Goal: Information Seeking & Learning: Learn about a topic

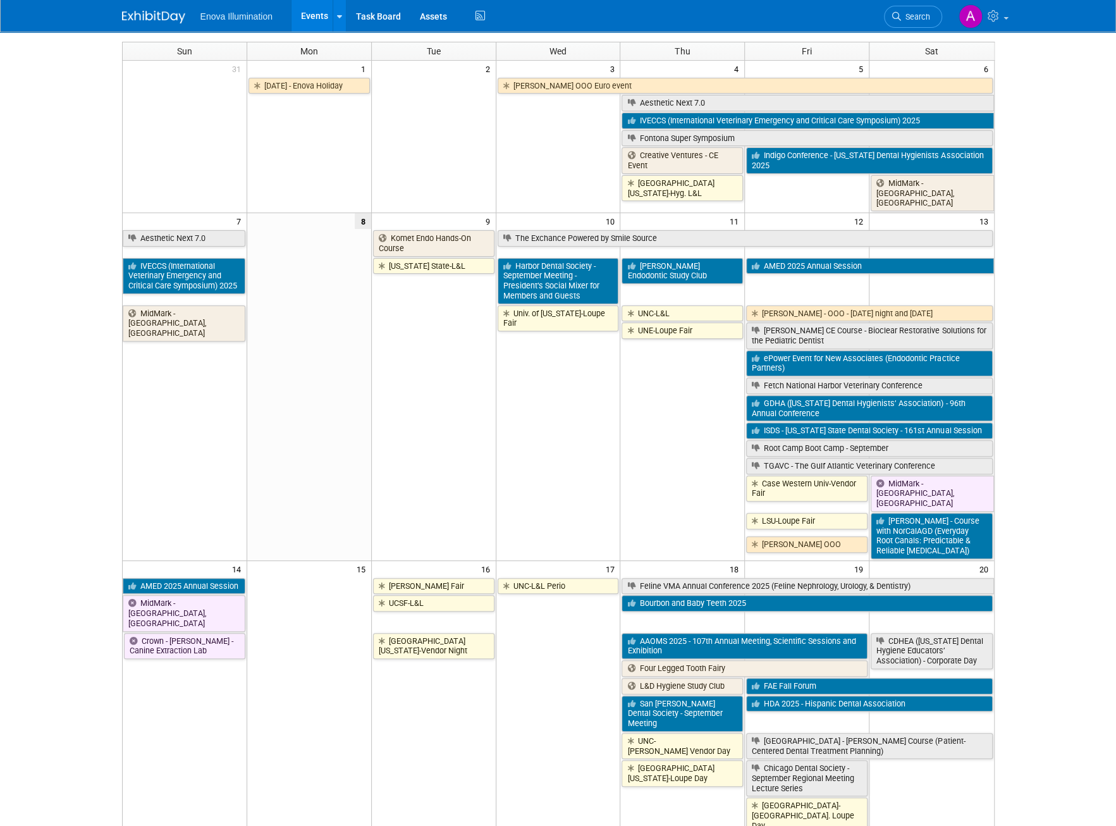
scroll to position [63, 0]
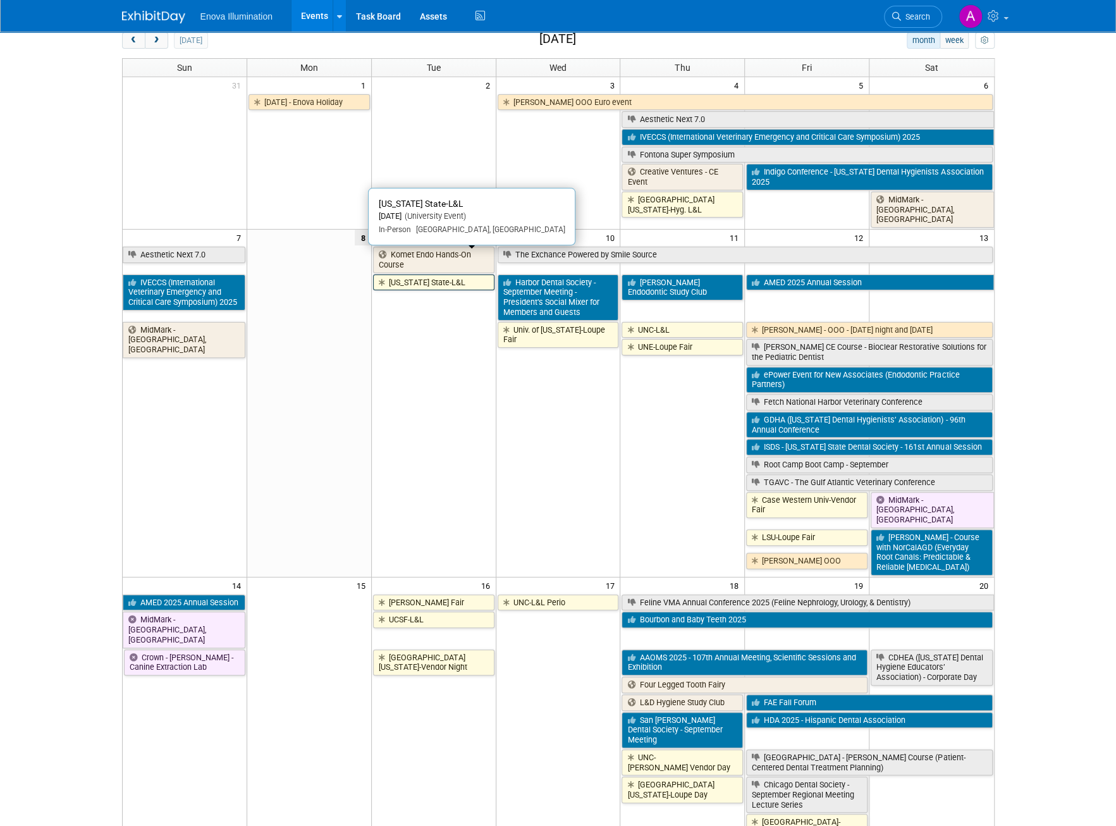
click at [454, 275] on link "[US_STATE] State-L&L" at bounding box center [433, 283] width 121 height 16
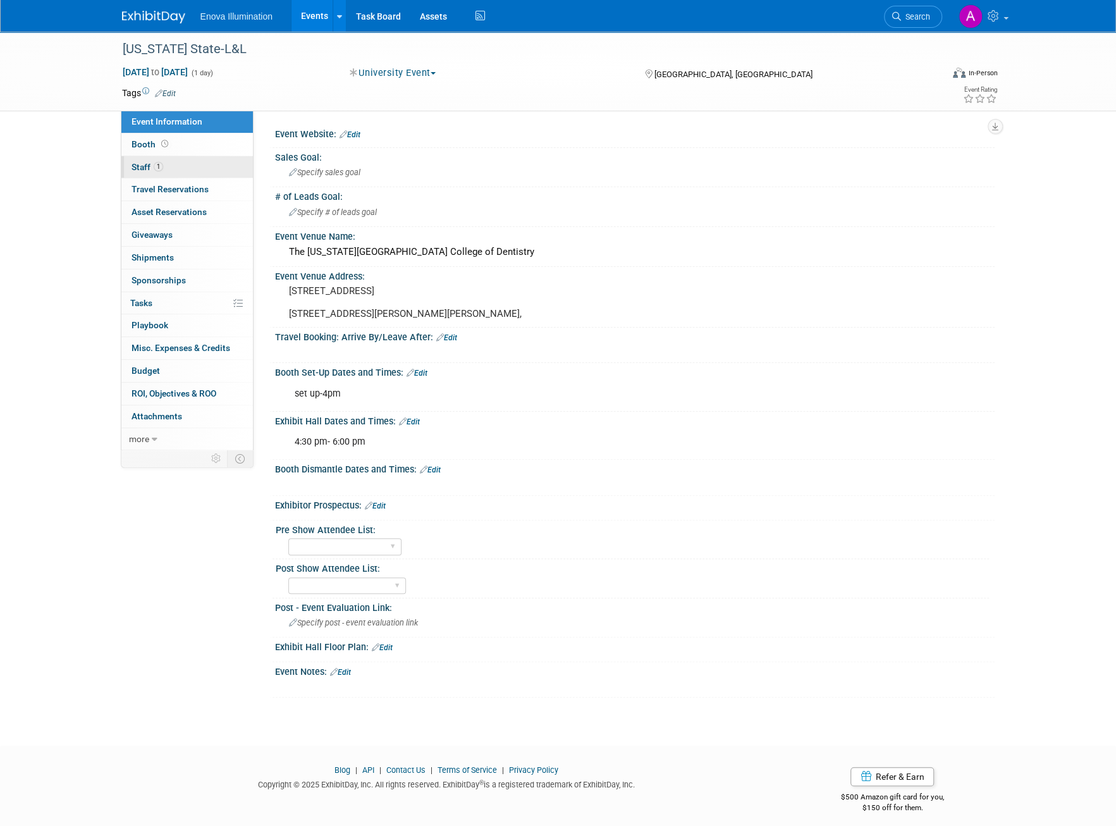
click at [176, 162] on link "1 Staff 1" at bounding box center [187, 167] width 132 height 22
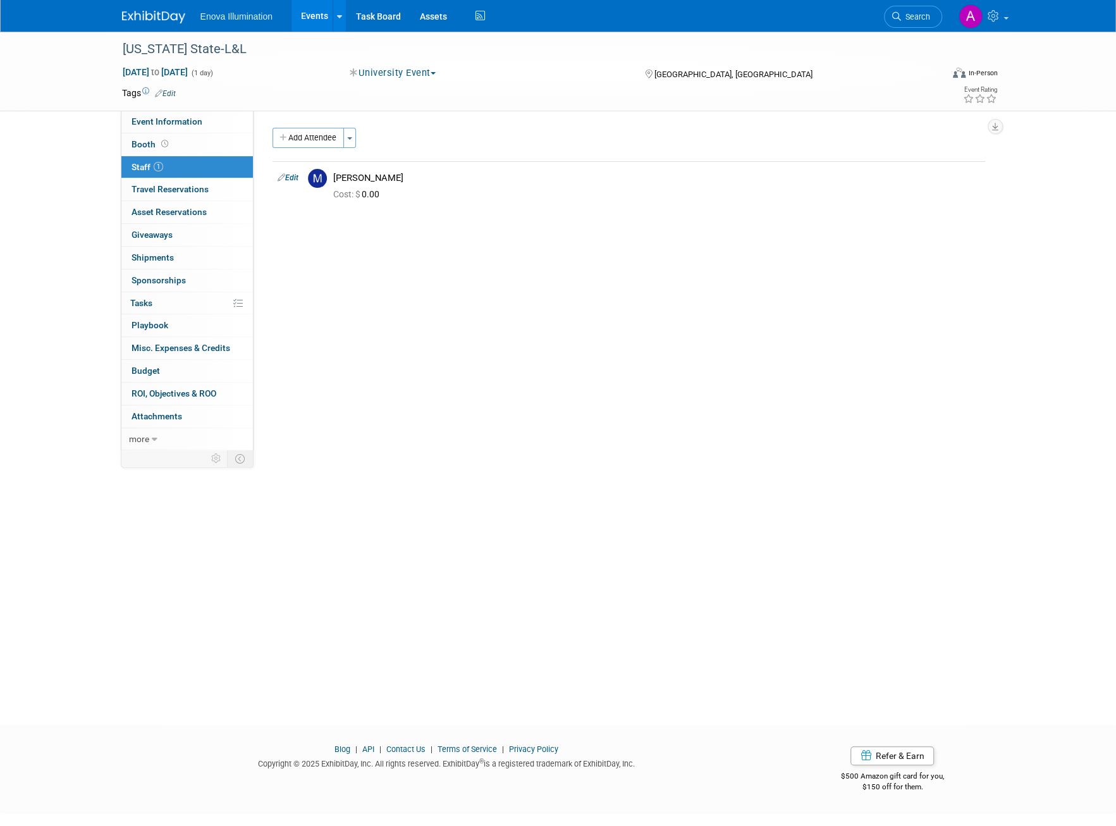
click at [149, 8] on link at bounding box center [161, 11] width 78 height 10
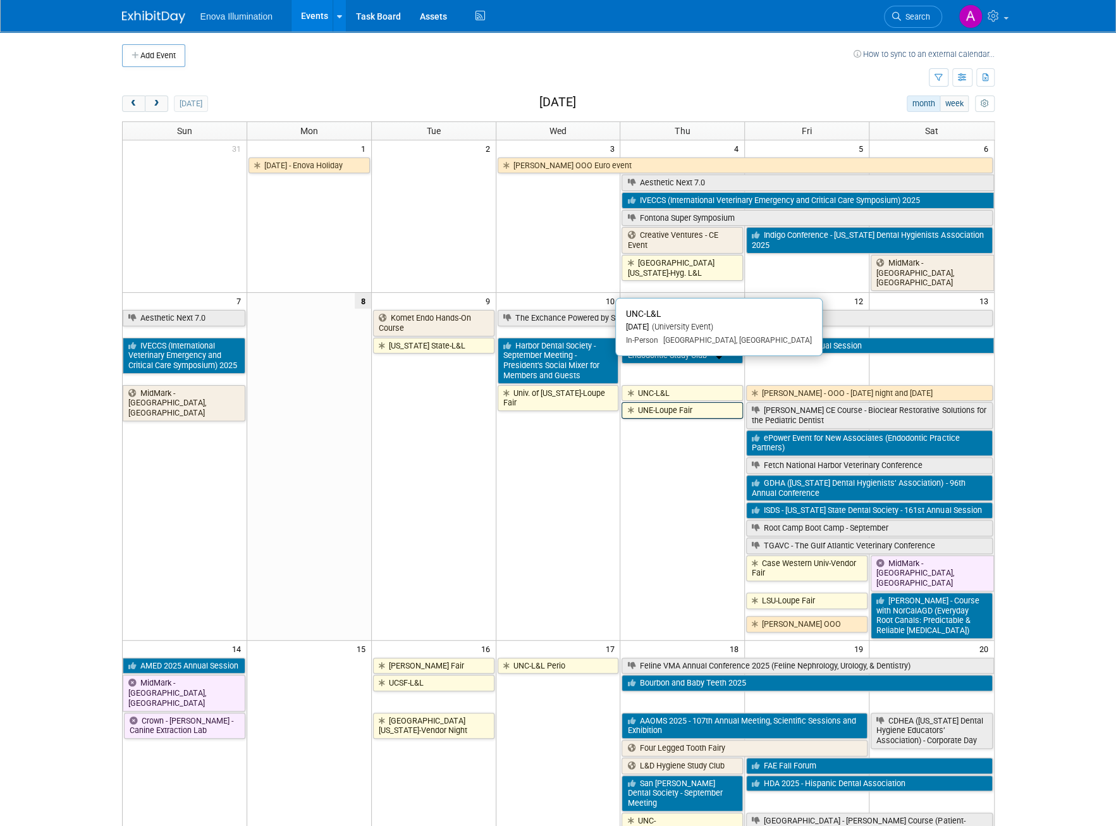
click at [665, 385] on link "UNC-L&L" at bounding box center [682, 393] width 121 height 16
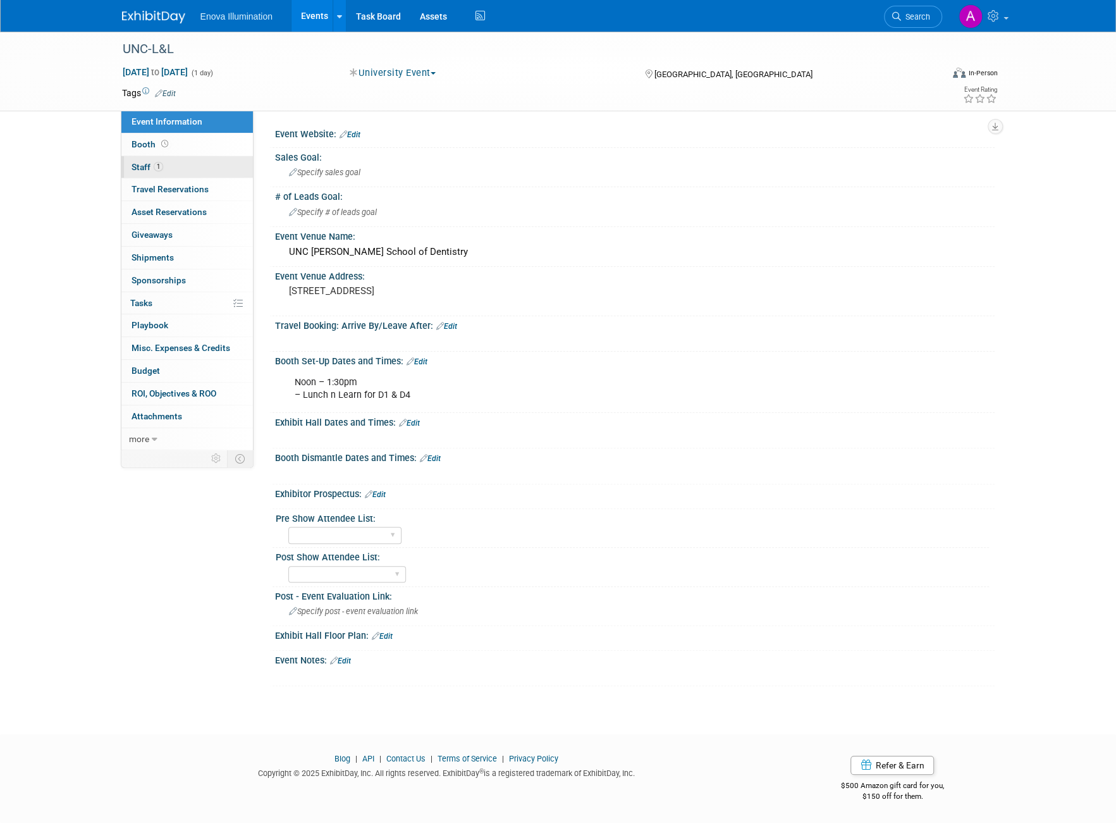
click at [158, 165] on span "1" at bounding box center [158, 166] width 9 height 9
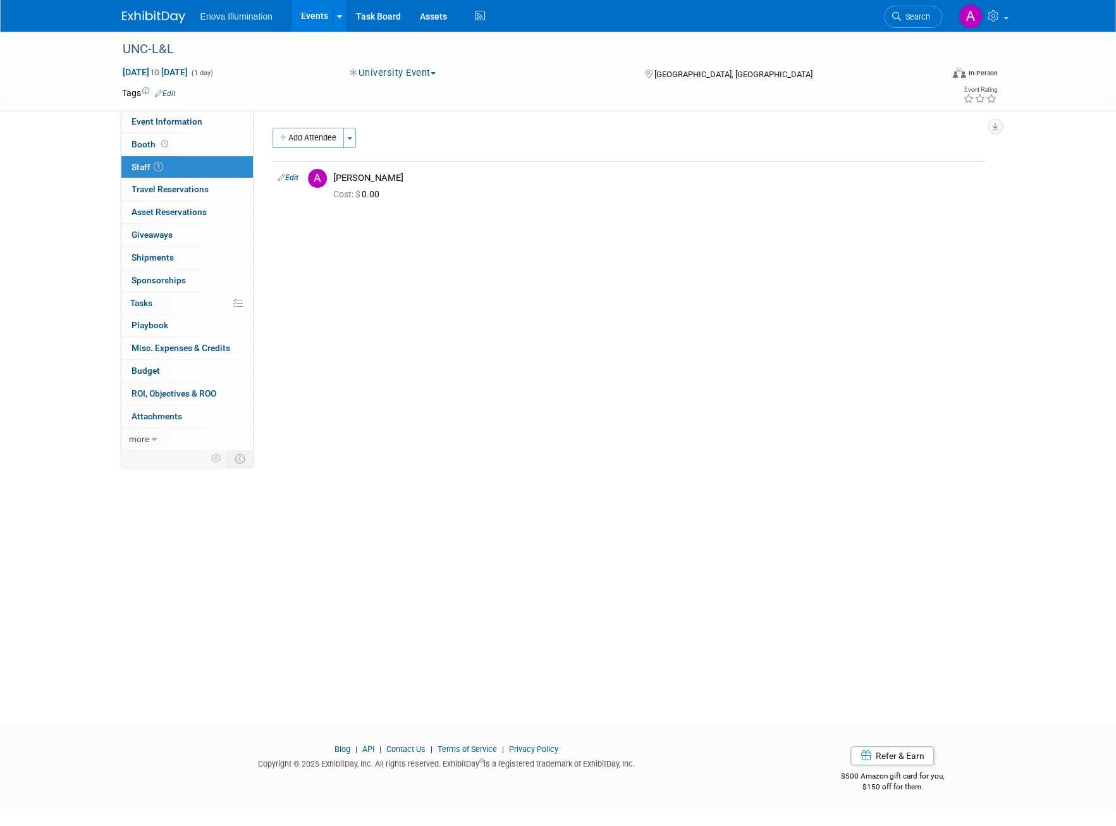
click at [144, 13] on img at bounding box center [153, 17] width 63 height 13
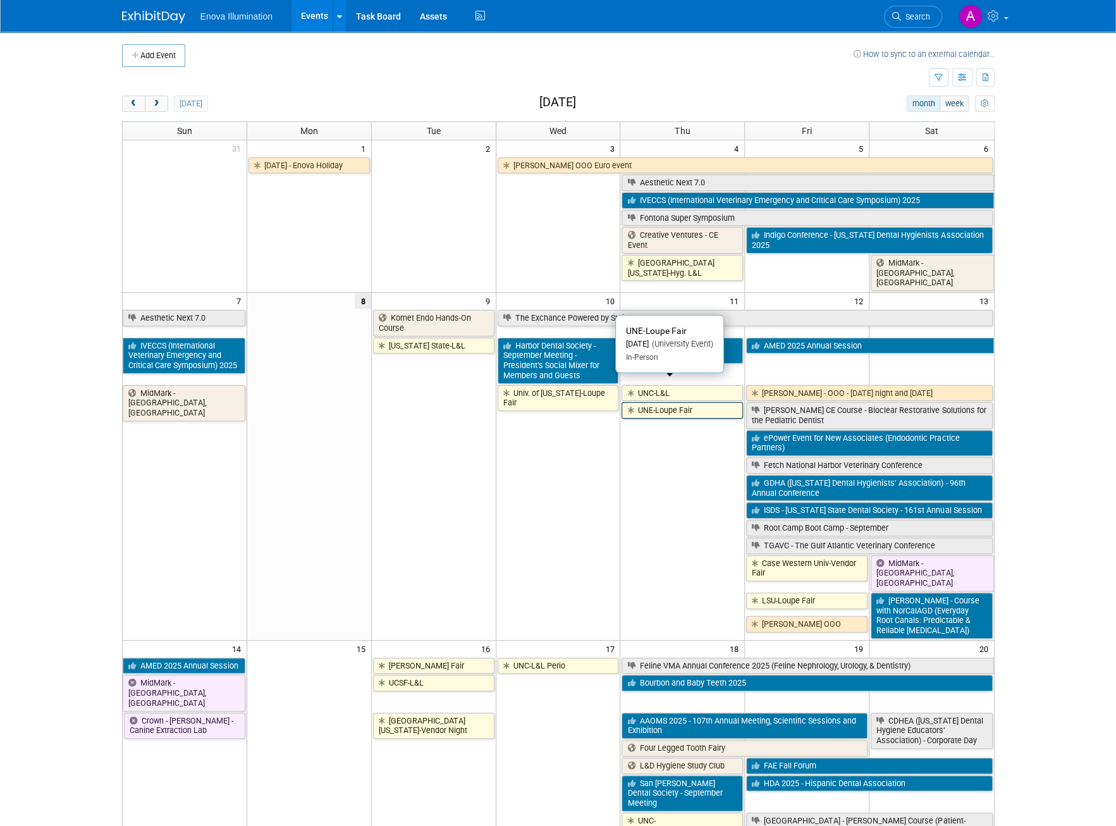
click at [692, 402] on link "UNE-Loupe Fair" at bounding box center [682, 410] width 121 height 16
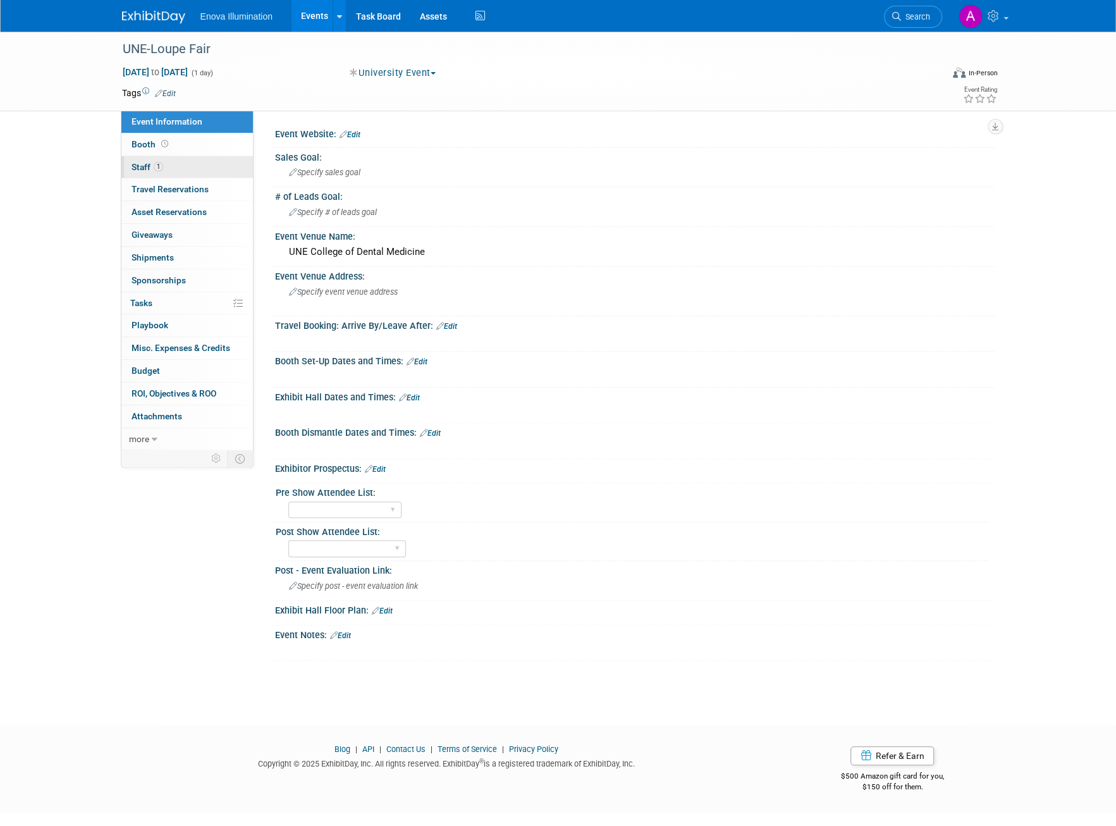
click at [217, 156] on link "1 Staff 1" at bounding box center [187, 167] width 132 height 22
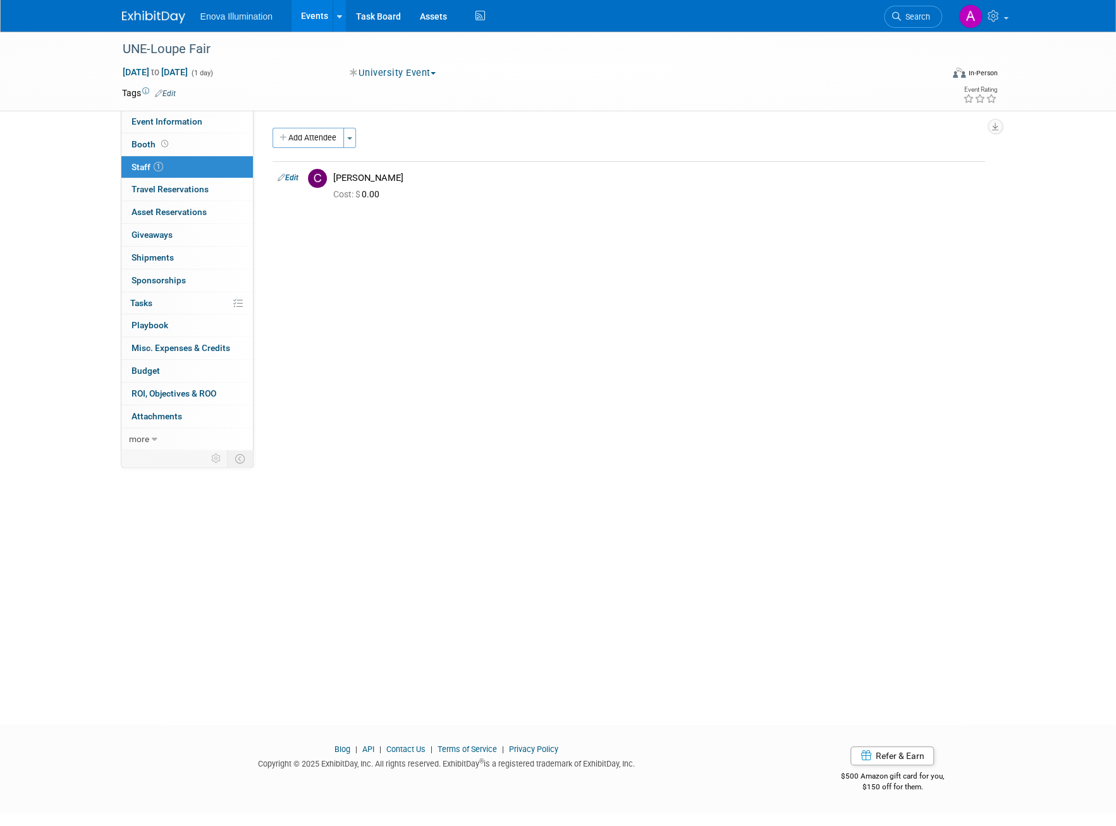
click at [146, 25] on div "Enova Illumination Events Add Event Bulk Upload Events Shareable Event Boards R…" at bounding box center [558, 16] width 873 height 32
click at [146, 17] on img at bounding box center [153, 17] width 63 height 13
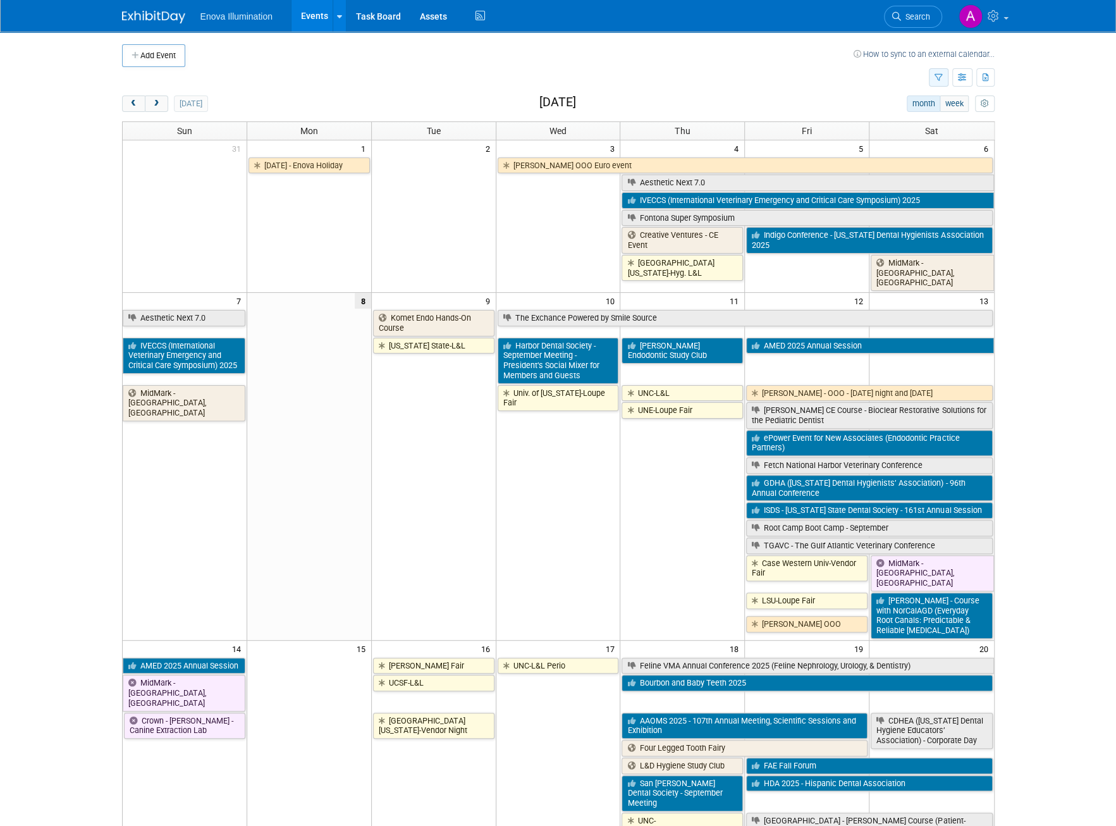
click at [939, 77] on icon "button" at bounding box center [939, 78] width 8 height 8
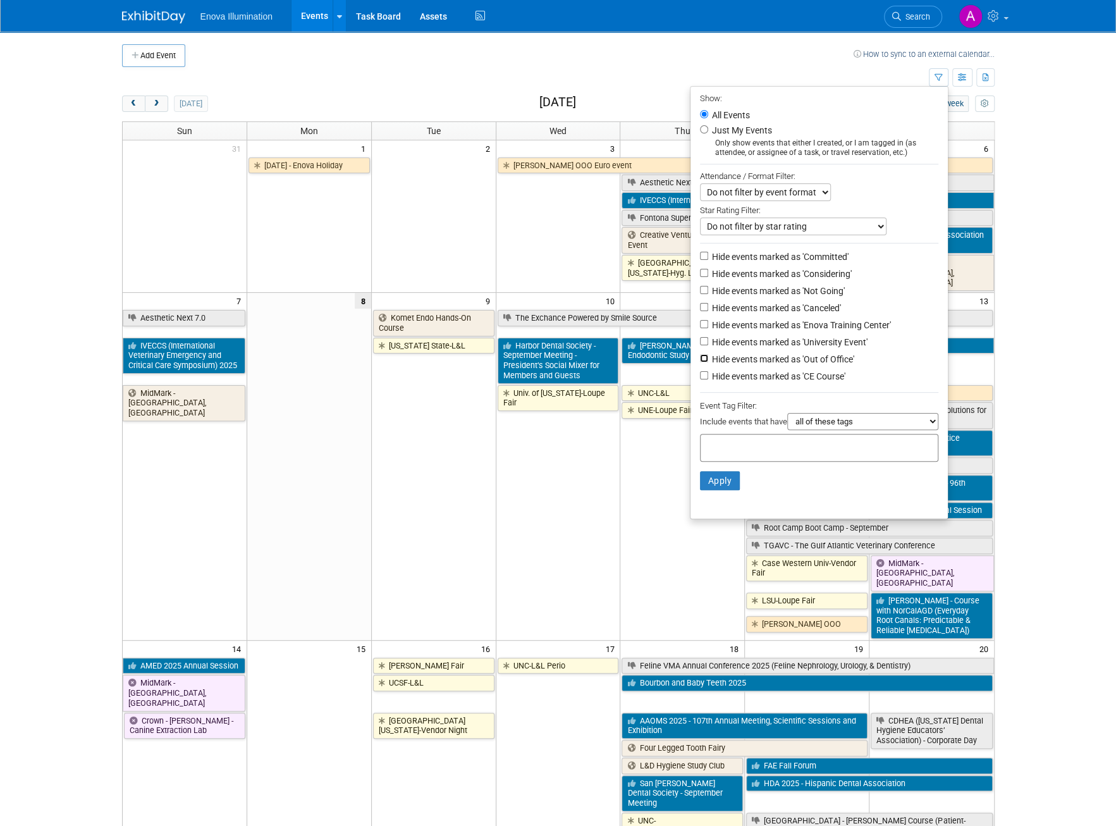
click at [700, 359] on input "Hide events marked as 'Out of Office'" at bounding box center [704, 358] width 8 height 8
checkbox input "true"
click at [703, 307] on li "Hide events marked as 'Canceled'" at bounding box center [819, 308] width 257 height 17
click at [700, 307] on input "Hide events marked as 'Canceled'" at bounding box center [704, 307] width 8 height 8
checkbox input "true"
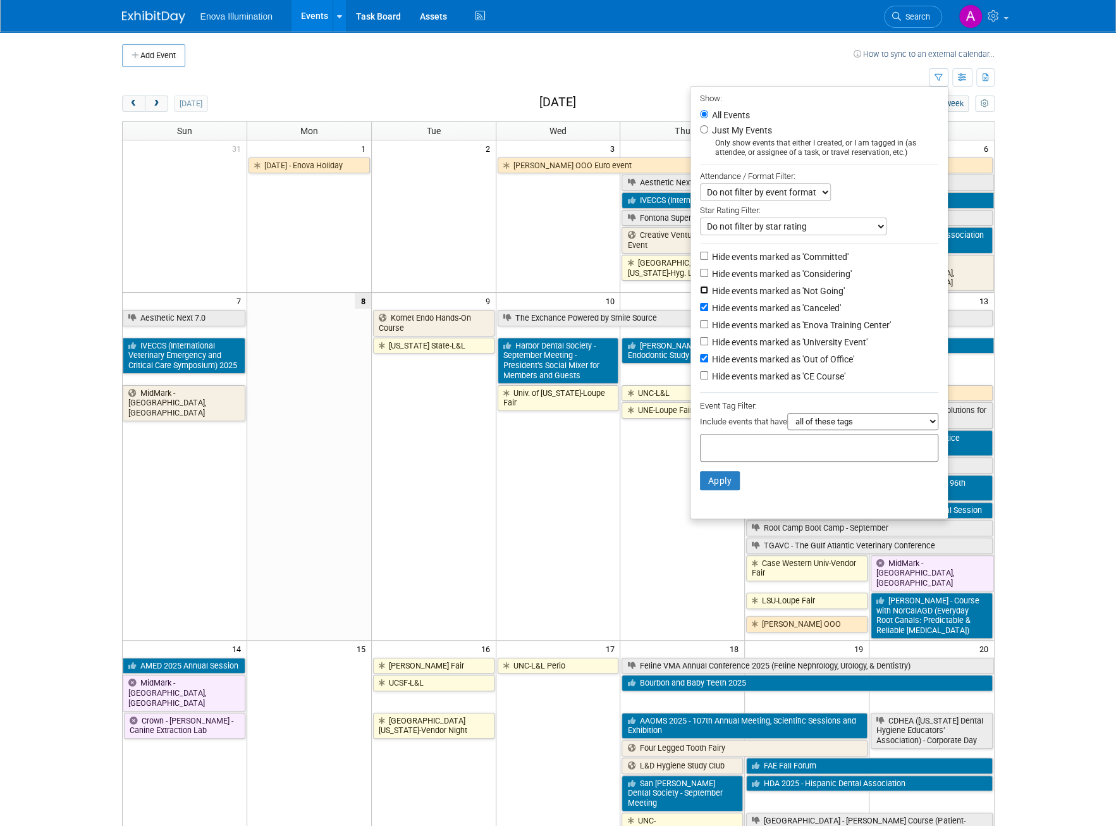
click at [700, 291] on input "Hide events marked as 'Not Going'" at bounding box center [704, 290] width 8 height 8
checkbox input "true"
click at [700, 274] on input "Hide events marked as 'Considering'" at bounding box center [704, 273] width 8 height 8
checkbox input "true"
click at [719, 480] on button "Apply" at bounding box center [720, 480] width 40 height 19
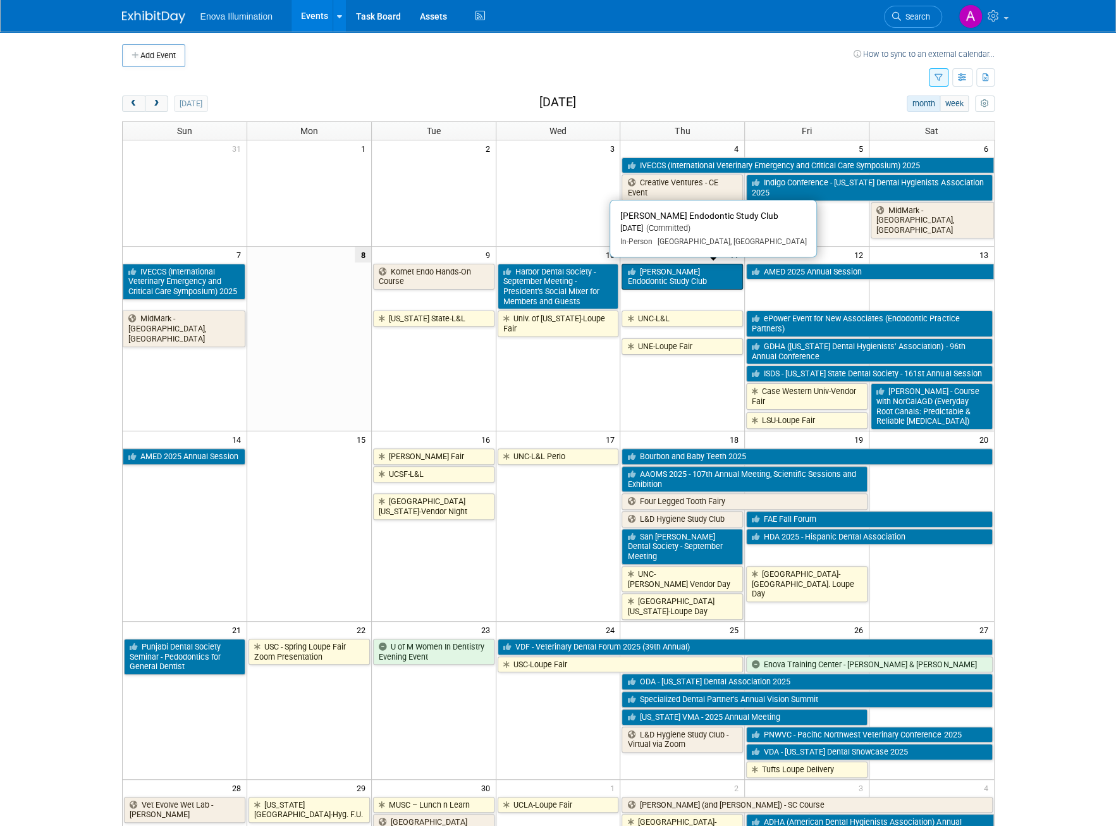
click at [648, 273] on link "[PERSON_NAME] Endodontic Study Club" at bounding box center [682, 277] width 121 height 26
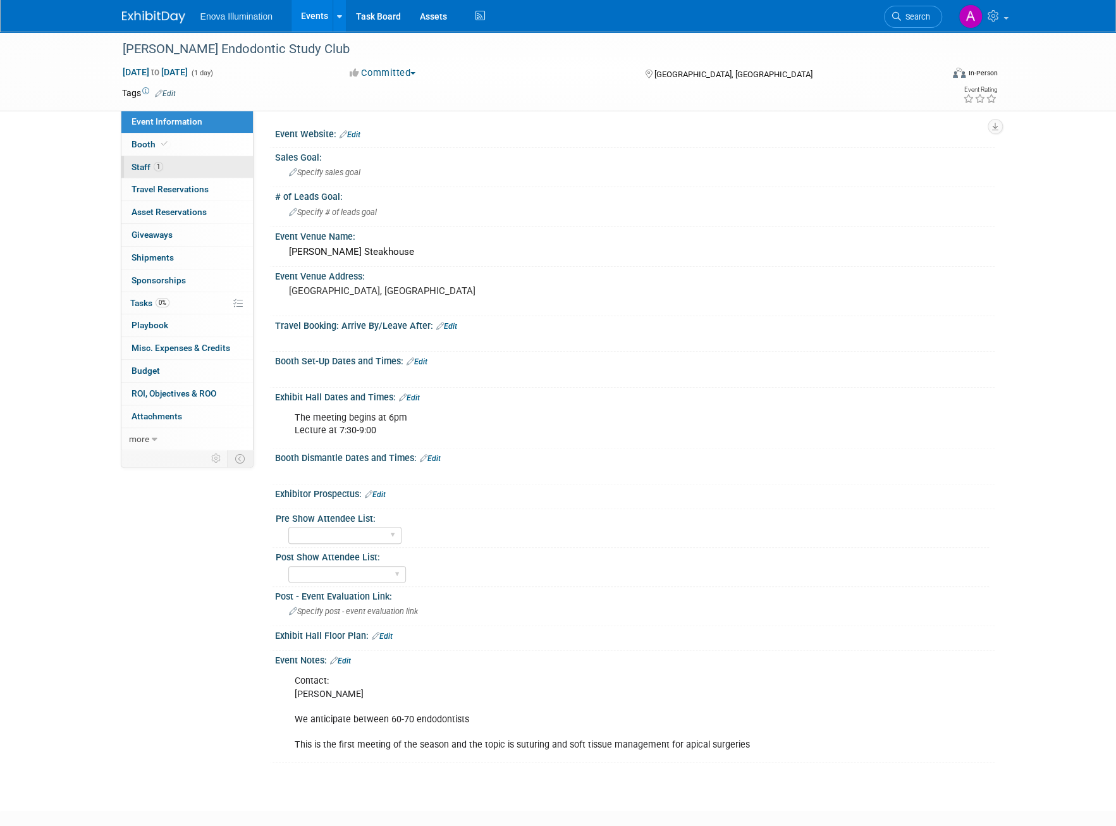
click at [204, 168] on link "1 Staff 1" at bounding box center [187, 167] width 132 height 22
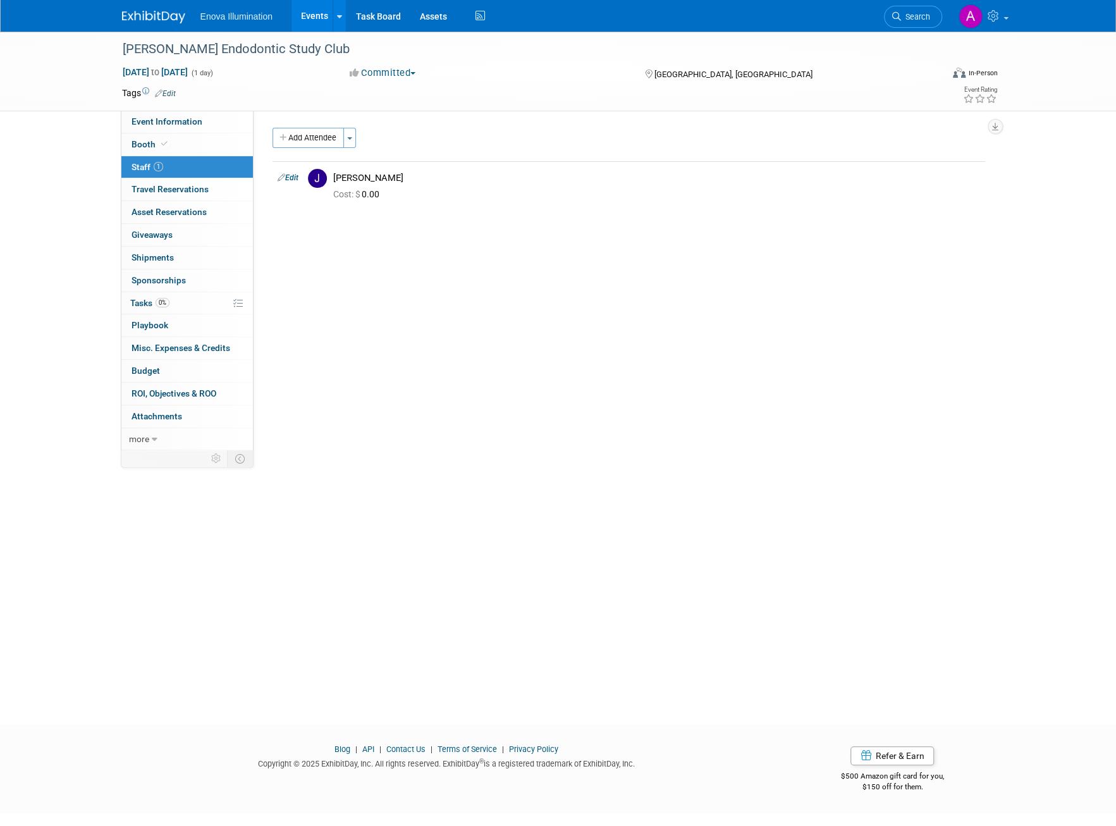
click at [159, 15] on img at bounding box center [153, 17] width 63 height 13
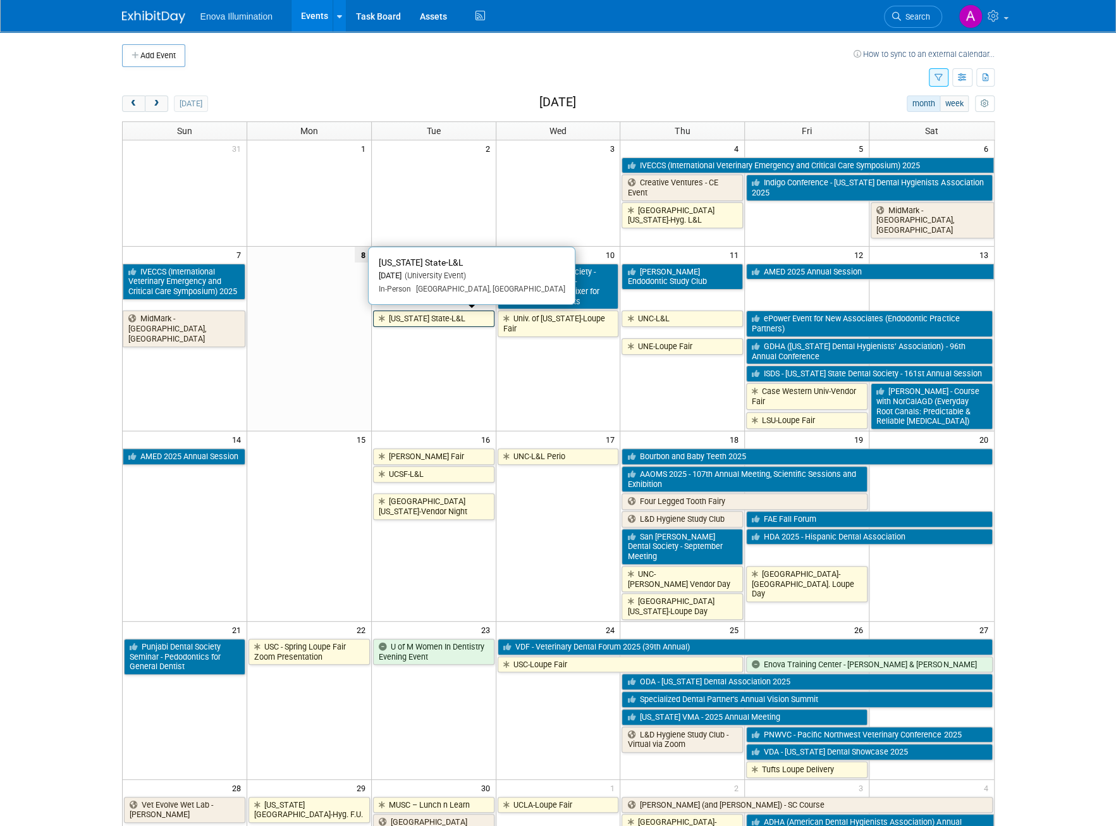
click at [450, 324] on link "[US_STATE] State-L&L" at bounding box center [433, 319] width 121 height 16
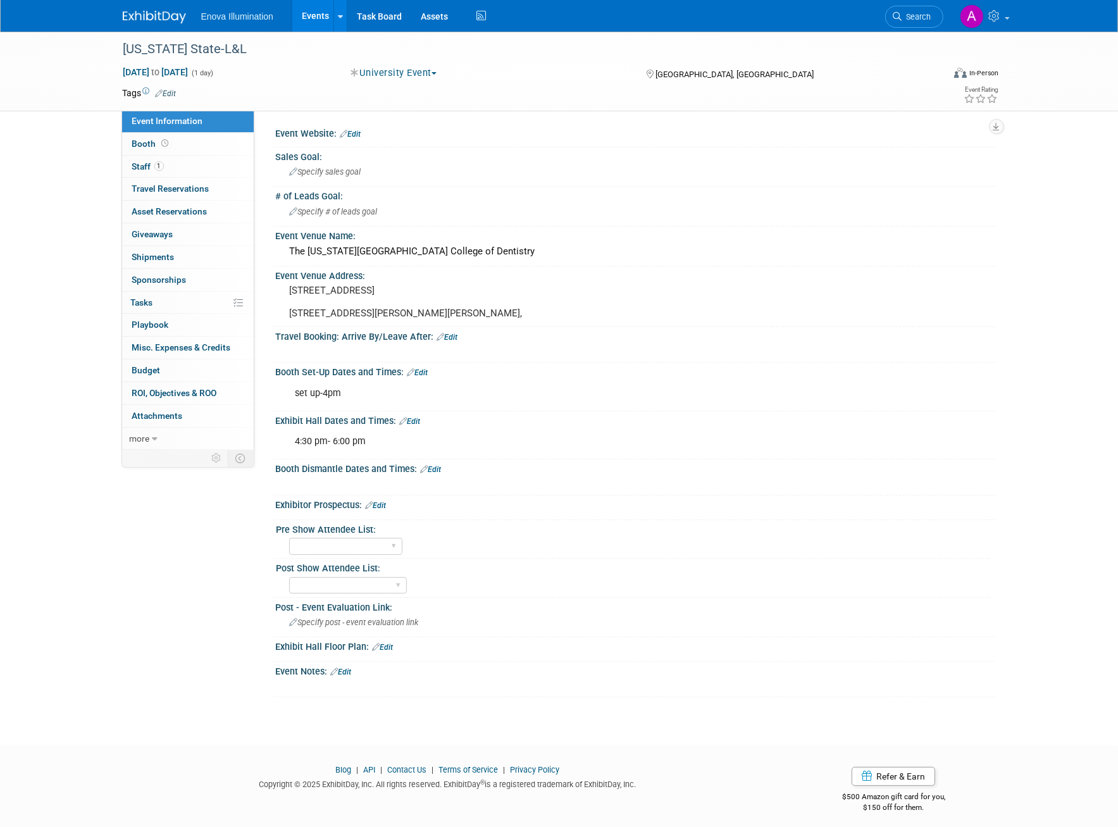
click at [163, 8] on link at bounding box center [162, 11] width 78 height 10
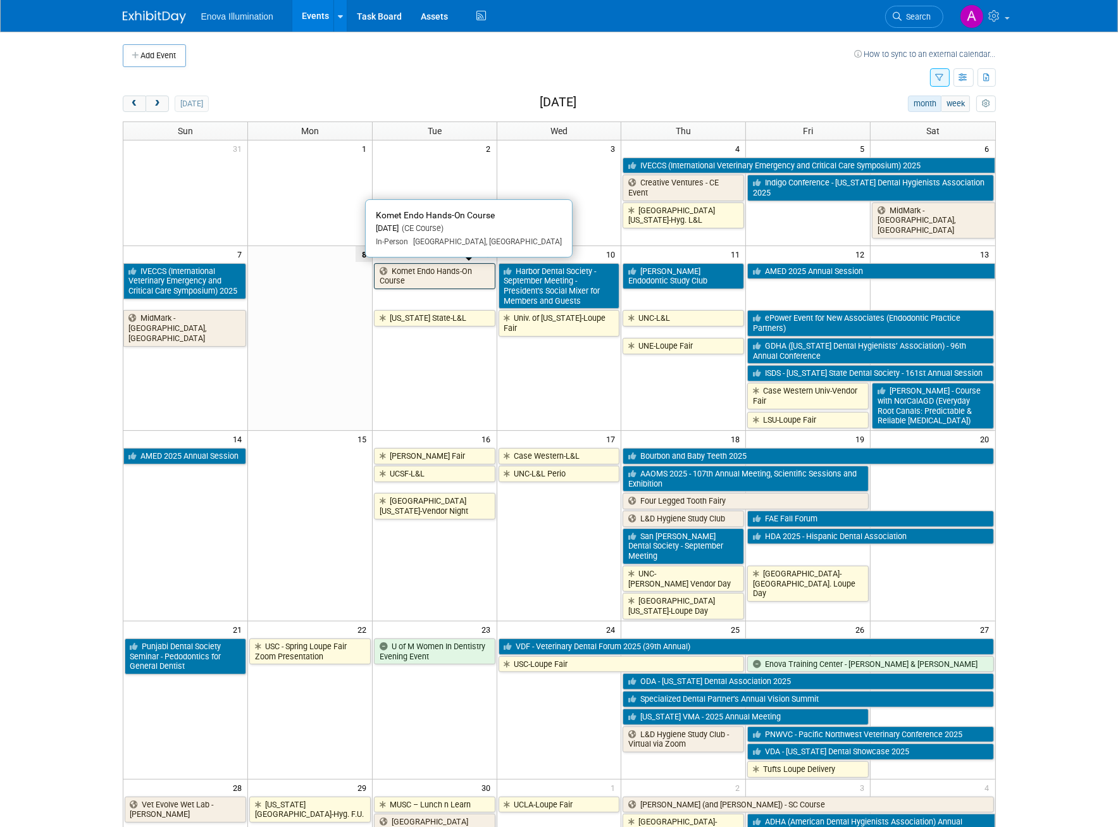
click at [446, 283] on link "Komet Endo Hands-On Course" at bounding box center [434, 276] width 121 height 26
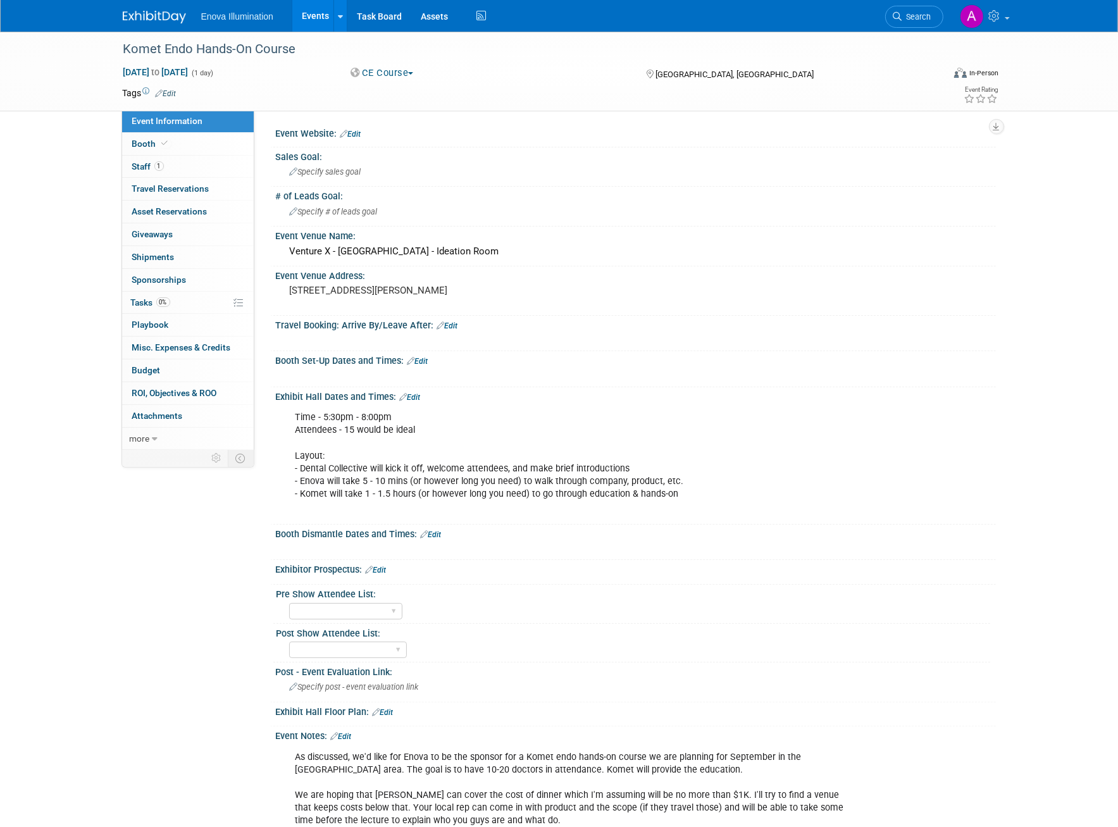
click at [163, 15] on img at bounding box center [154, 17] width 63 height 13
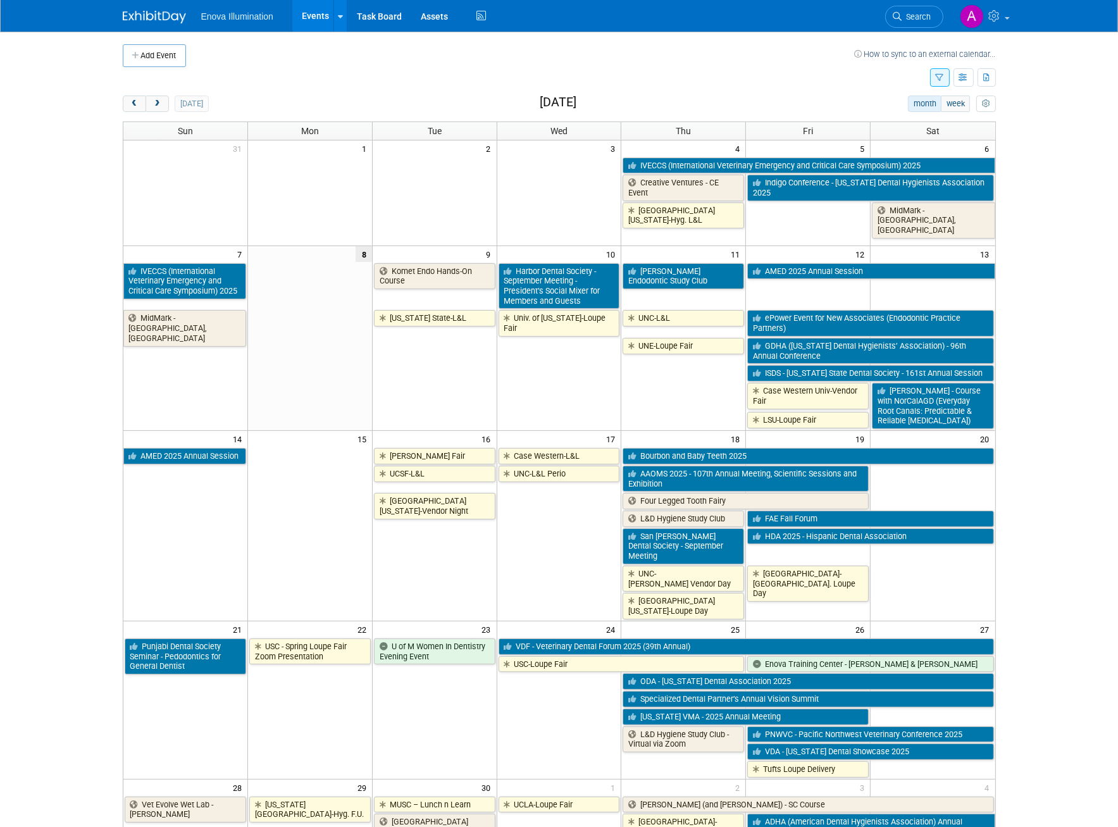
click at [309, 195] on td at bounding box center [309, 197] width 125 height 82
click at [447, 359] on td "[US_STATE] State-L&L" at bounding box center [434, 369] width 125 height 120
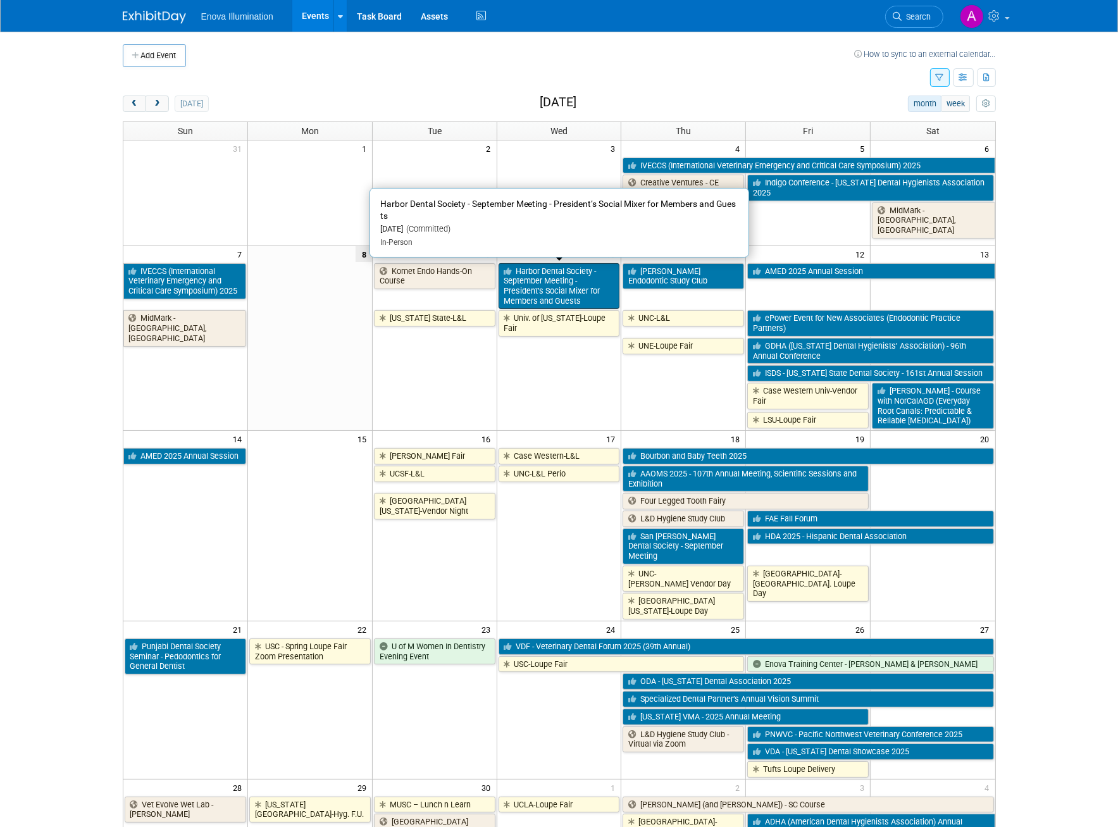
click at [558, 285] on link "Harbor Dental Society - September Meeting - President’s Social Mixer for Member…" at bounding box center [558, 286] width 121 height 46
click at [0, 0] on div at bounding box center [0, 0] width 0 height 0
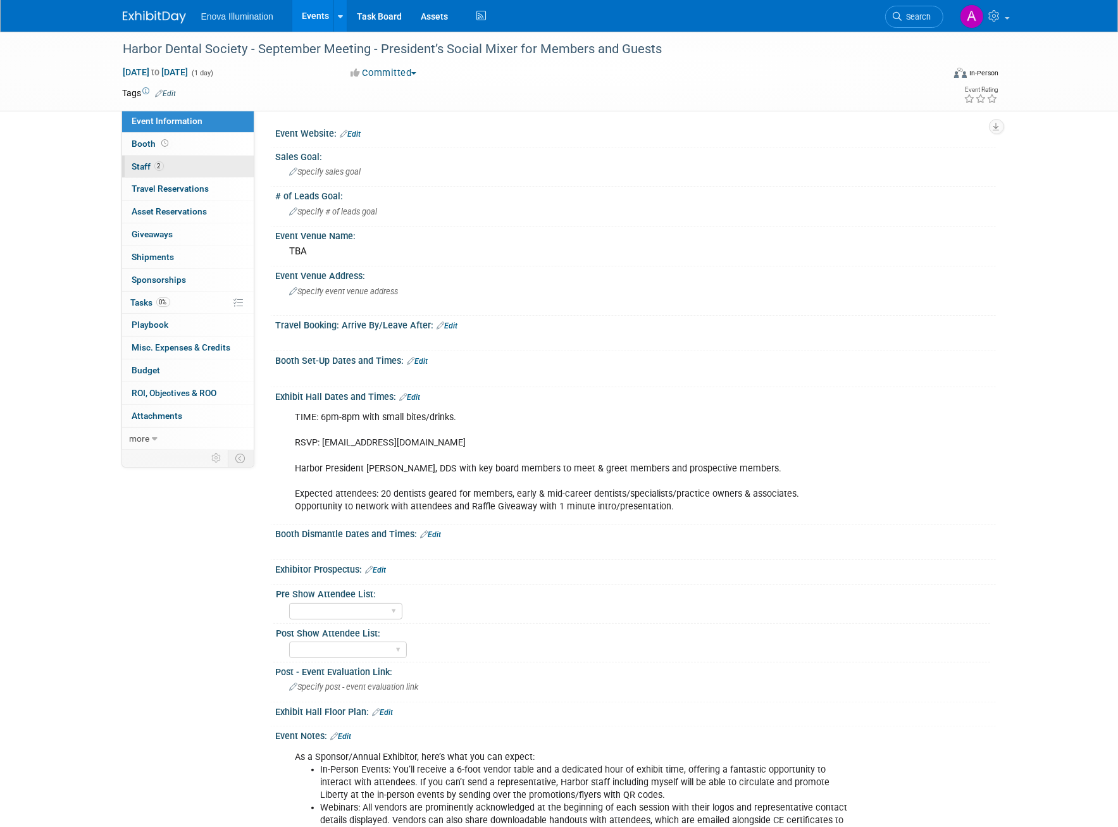
click at [203, 165] on link "2 Staff 2" at bounding box center [188, 167] width 132 height 22
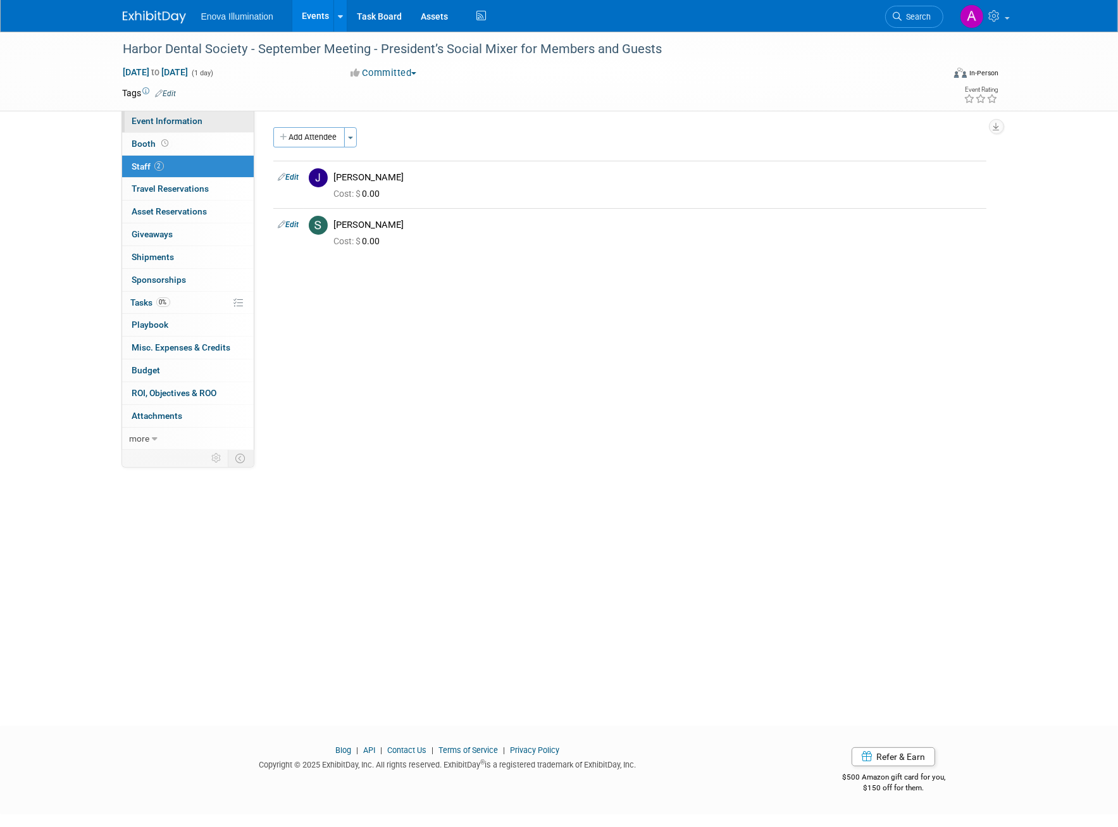
click at [200, 123] on span "Event Information" at bounding box center [167, 121] width 71 height 10
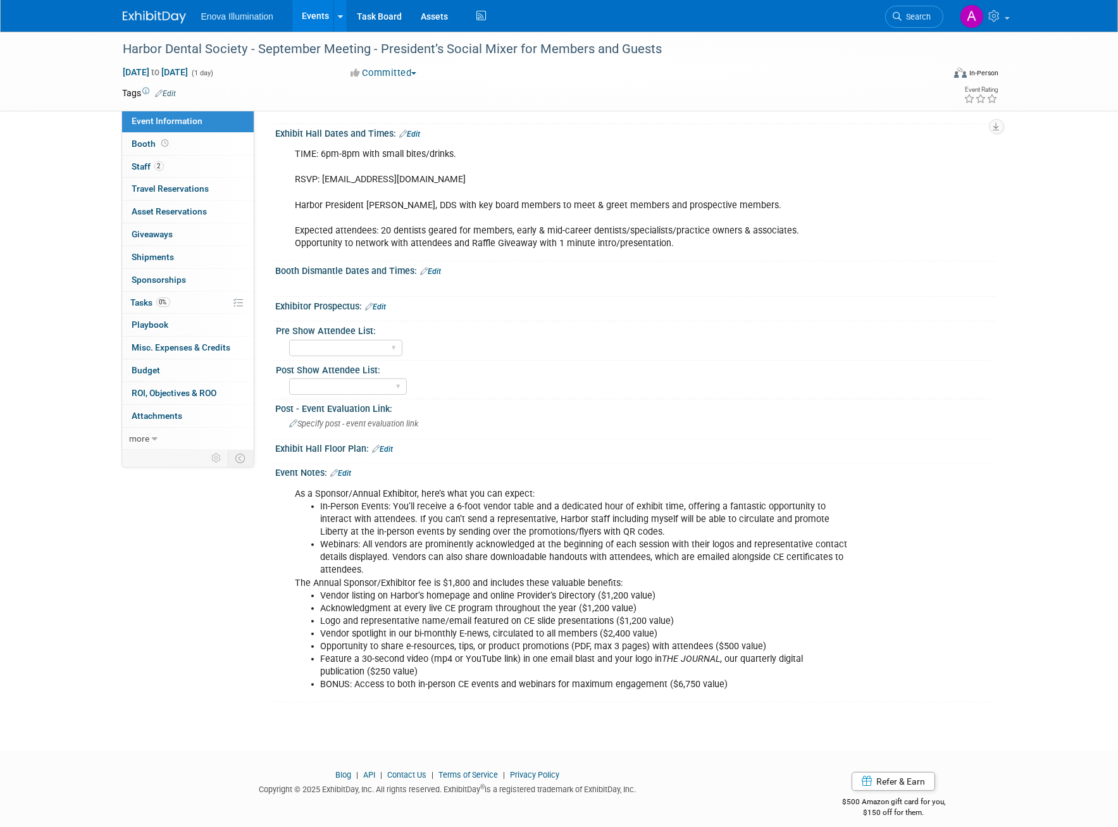
scroll to position [269, 0]
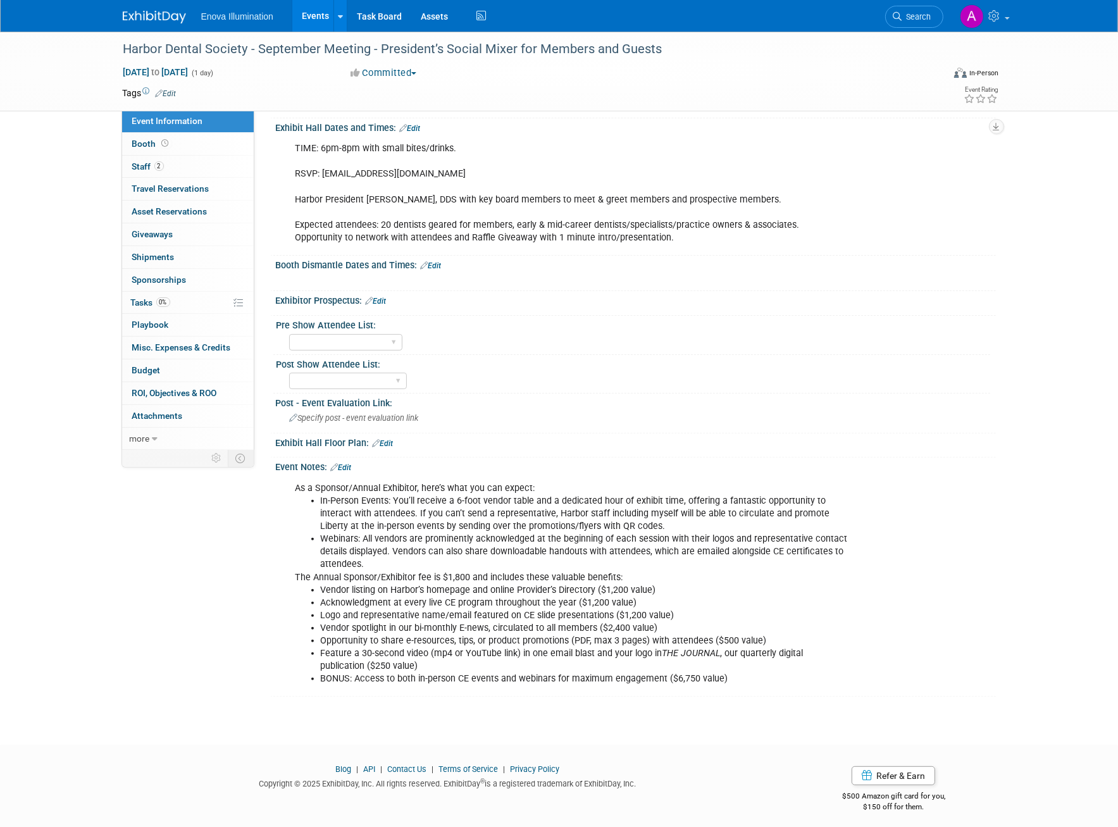
drag, startPoint x: 564, startPoint y: 709, endPoint x: 529, endPoint y: 726, distance: 38.8
drag, startPoint x: 529, startPoint y: 726, endPoint x: 474, endPoint y: 705, distance: 58.3
click at [474, 705] on div "Harbor Dental Society - September Meeting - President’s Social Mixer for Member…" at bounding box center [559, 242] width 1118 height 959
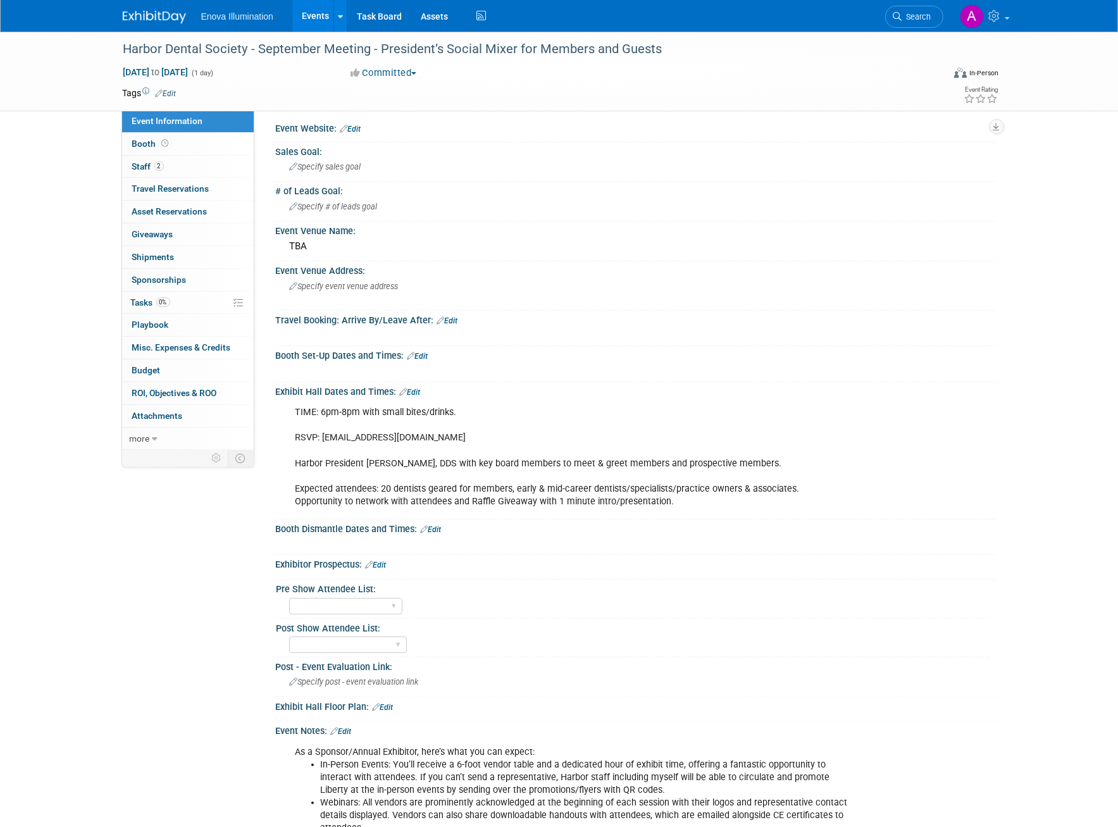
scroll to position [0, 0]
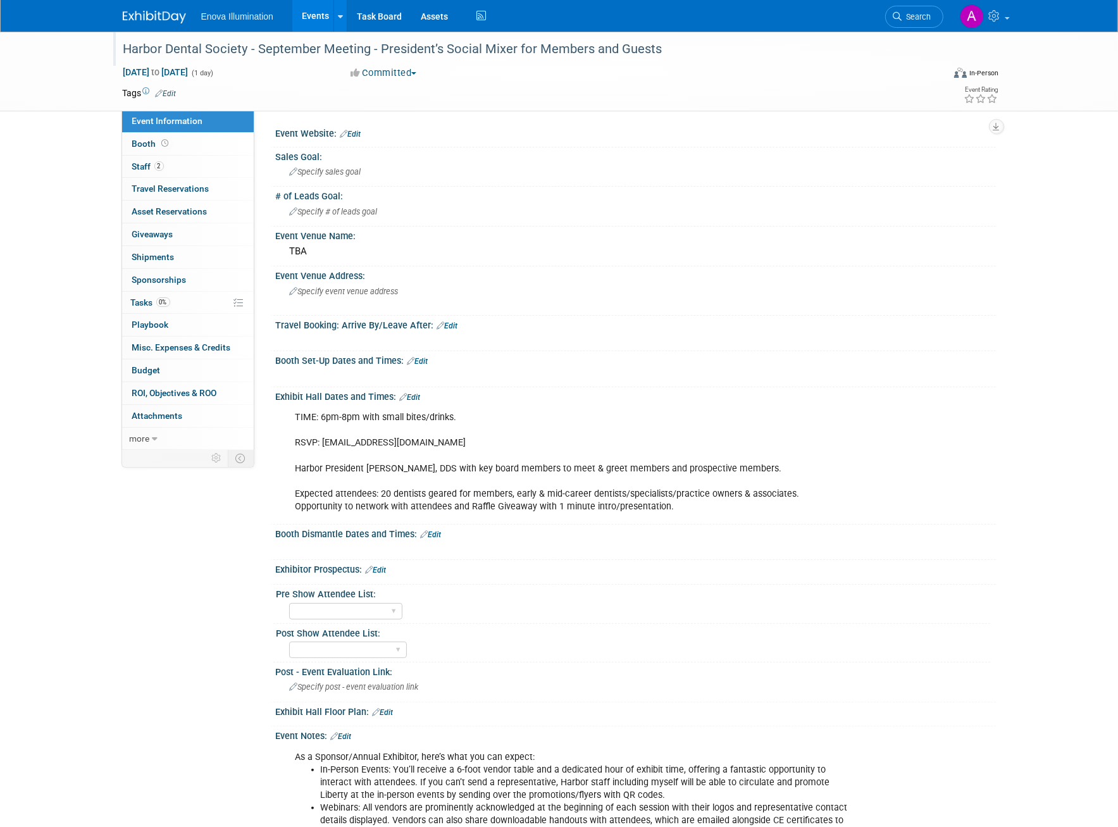
drag, startPoint x: 114, startPoint y: 40, endPoint x: 659, endPoint y: 54, distance: 545.4
click at [659, 54] on div "Harbor Dental Society - September Meeting - President’s Social Mixer for Member…" at bounding box center [523, 49] width 820 height 34
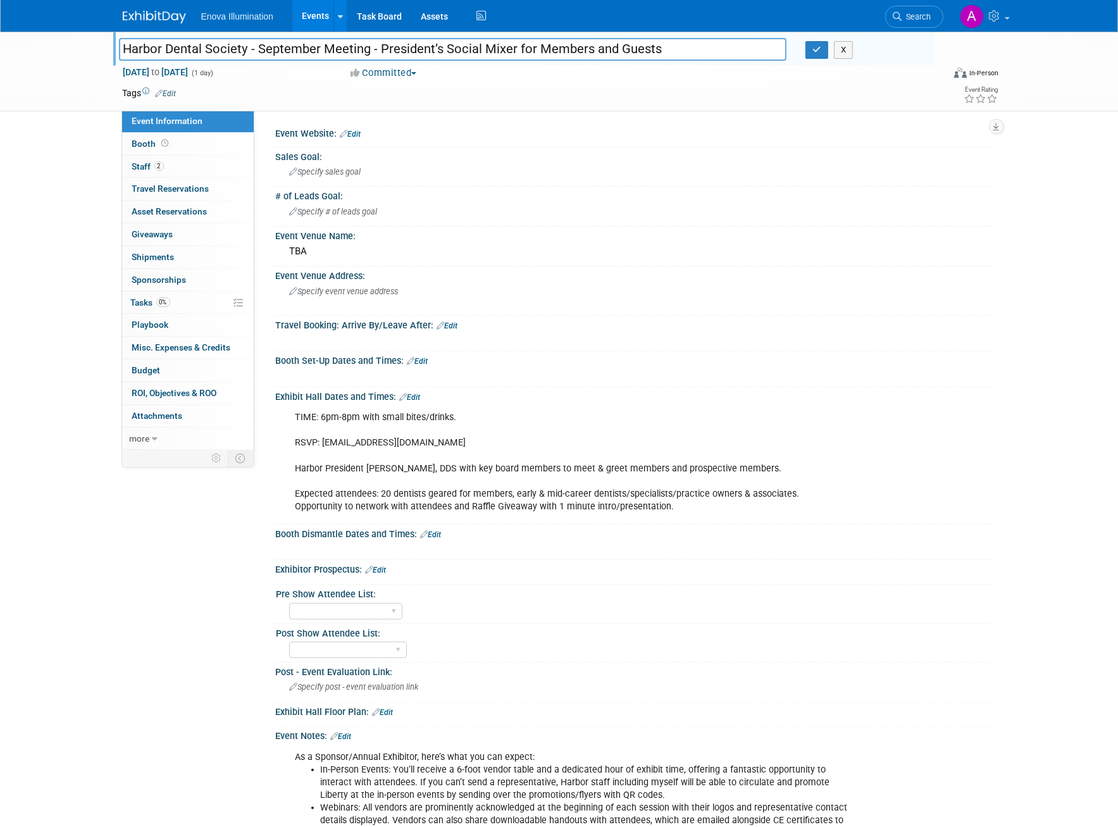
click at [618, 144] on div "Event Website: Edit" at bounding box center [633, 135] width 726 height 23
drag, startPoint x: 664, startPoint y: 51, endPoint x: 121, endPoint y: 37, distance: 542.9
click at [121, 38] on input "Harbor Dental Society - September Meeting - President’s Social Mixer for Member…" at bounding box center [453, 49] width 668 height 22
click at [662, 223] on div "# of Leads Goal: Specify # of leads goal" at bounding box center [633, 207] width 726 height 40
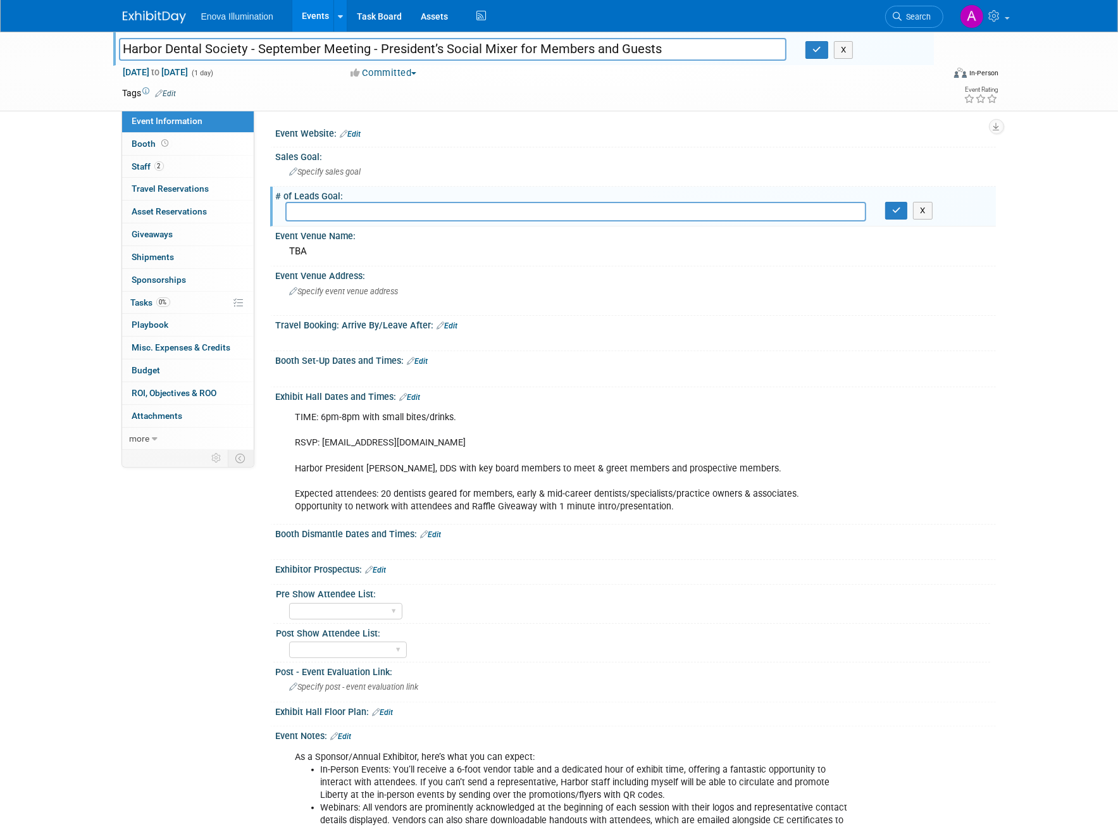
click at [53, 74] on div "Harbor Dental Society - September Meeting - President’s Social Mixer for Member…" at bounding box center [559, 72] width 1118 height 80
drag, startPoint x: 61, startPoint y: 68, endPoint x: 423, endPoint y: 154, distance: 371.8
click at [61, 68] on div "Harbor Dental Society - September Meeting - President’s Social Mixer for Member…" at bounding box center [559, 72] width 1118 height 80
drag, startPoint x: 924, startPoint y: 214, endPoint x: 878, endPoint y: 107, distance: 116.8
click at [924, 212] on button "X" at bounding box center [923, 211] width 20 height 18
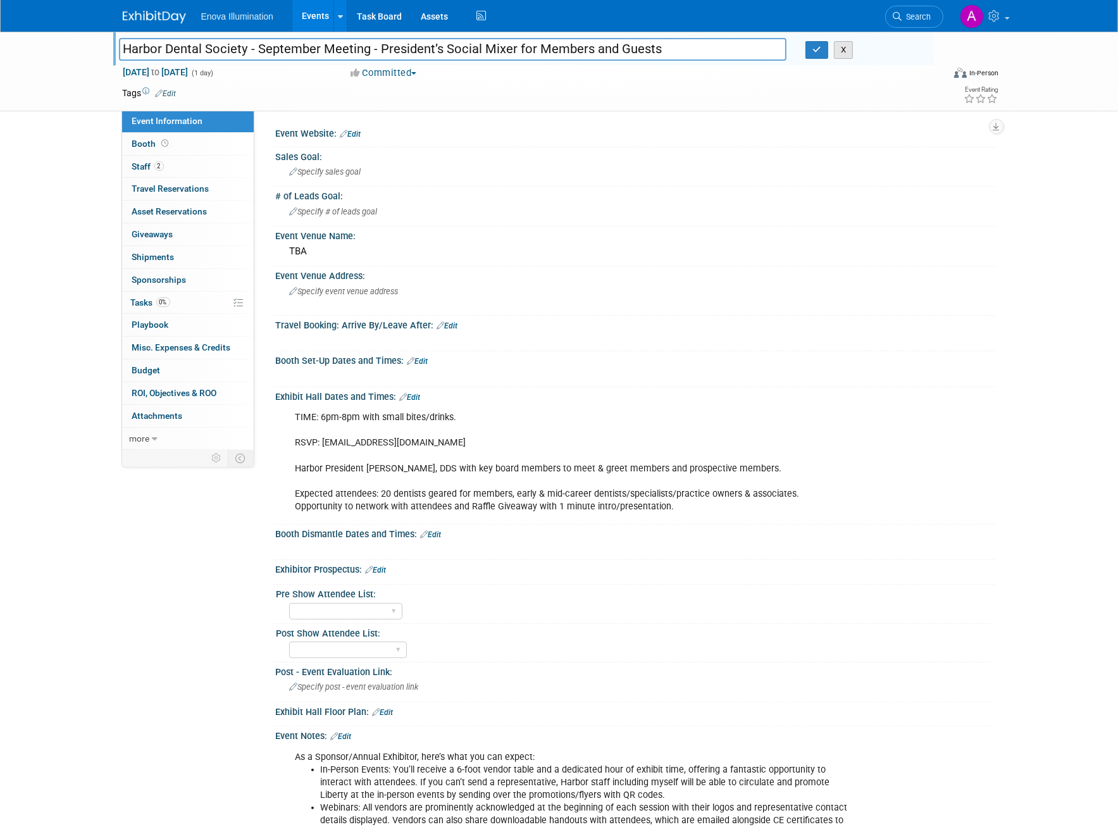
click at [846, 57] on button "X" at bounding box center [844, 50] width 20 height 18
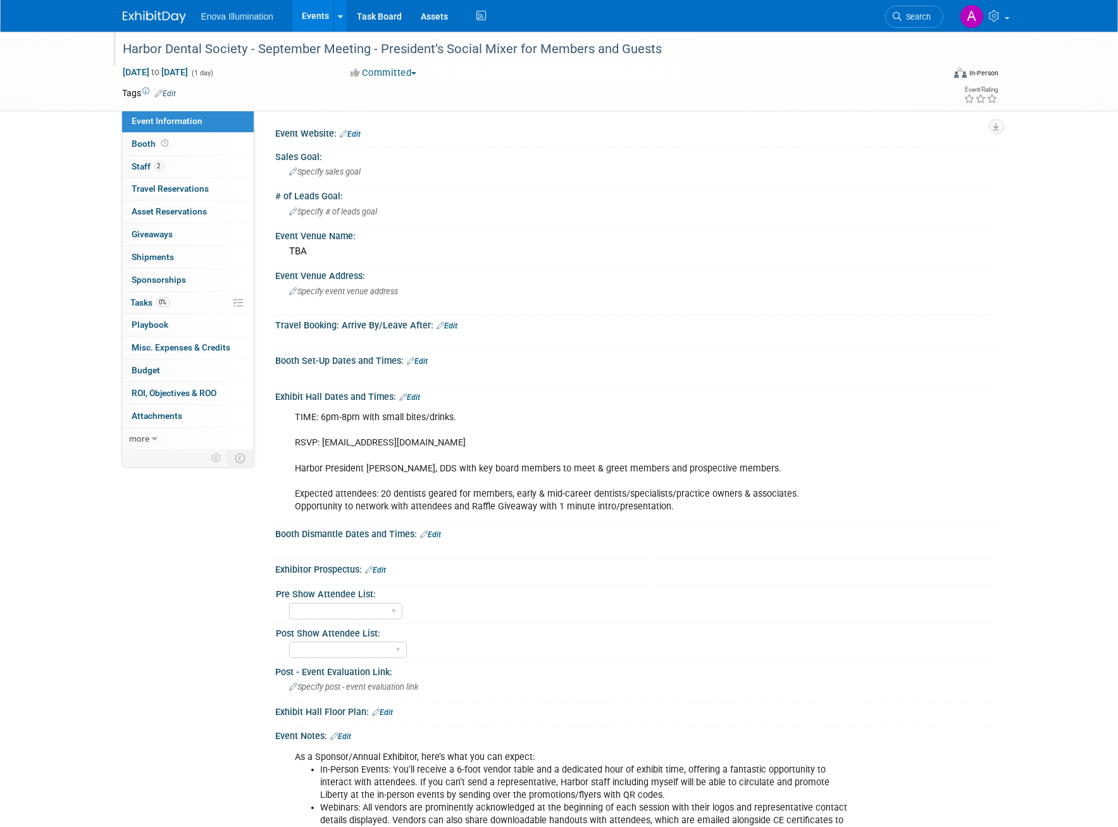
click at [138, 15] on img at bounding box center [154, 17] width 63 height 13
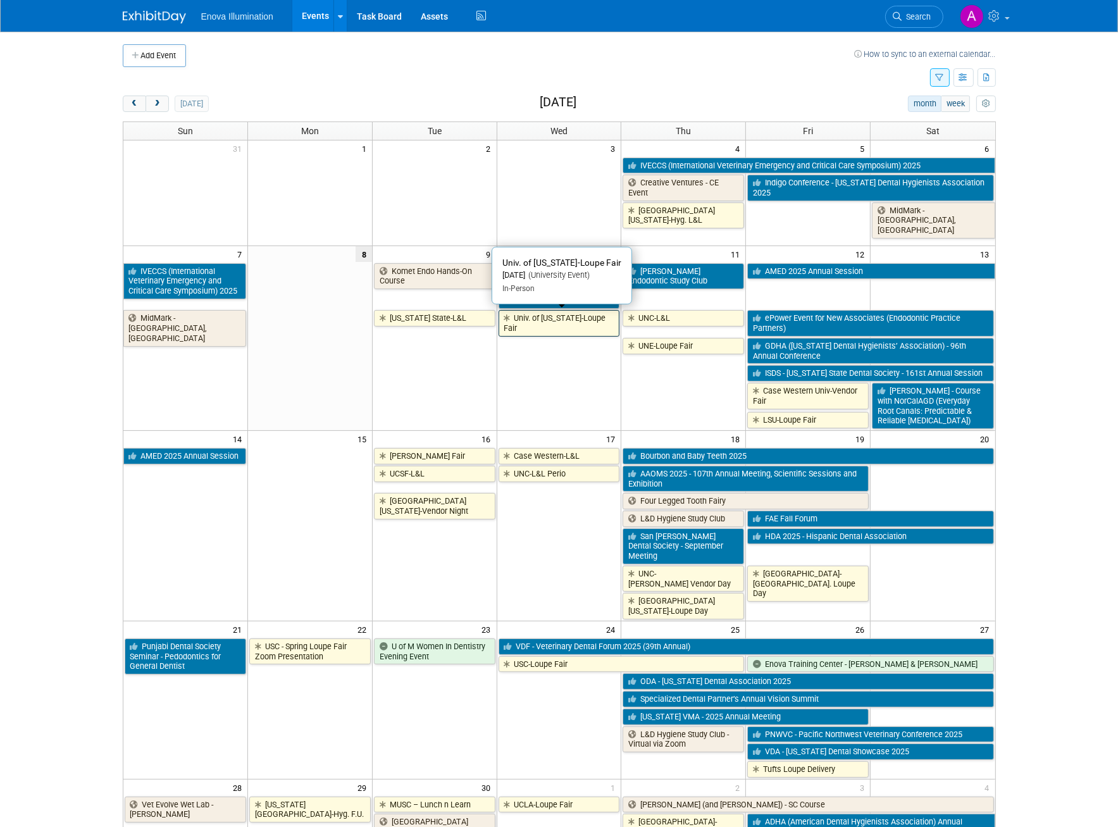
click at [575, 327] on link "Univ. of [US_STATE]-Loupe Fair" at bounding box center [558, 323] width 121 height 26
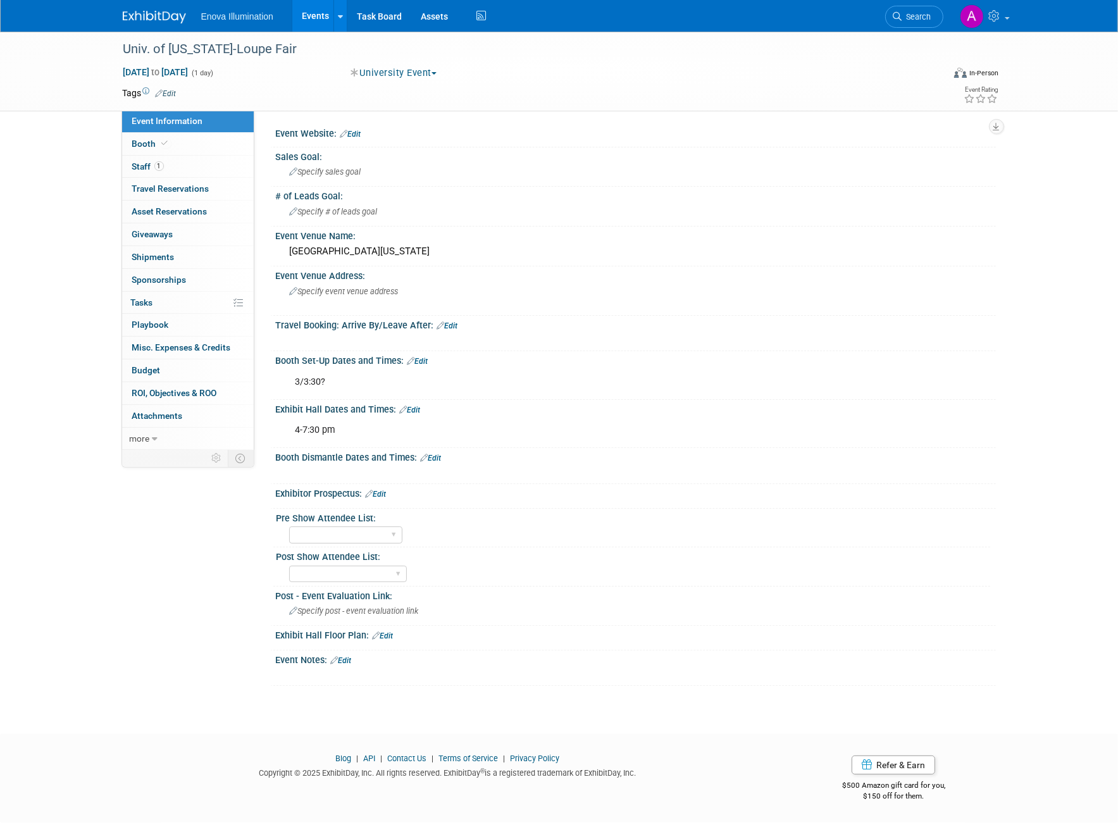
click at [170, 14] on img at bounding box center [154, 17] width 63 height 13
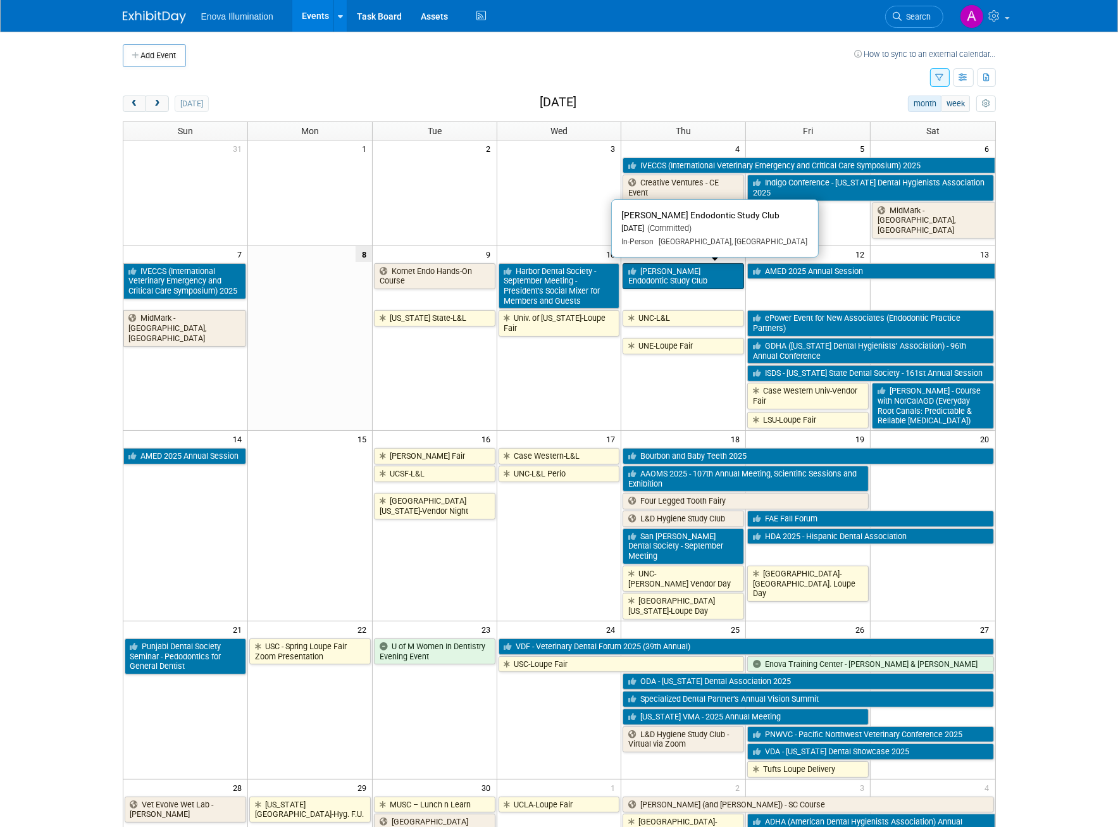
click at [654, 280] on link "[PERSON_NAME] Endodontic Study Club" at bounding box center [682, 276] width 121 height 26
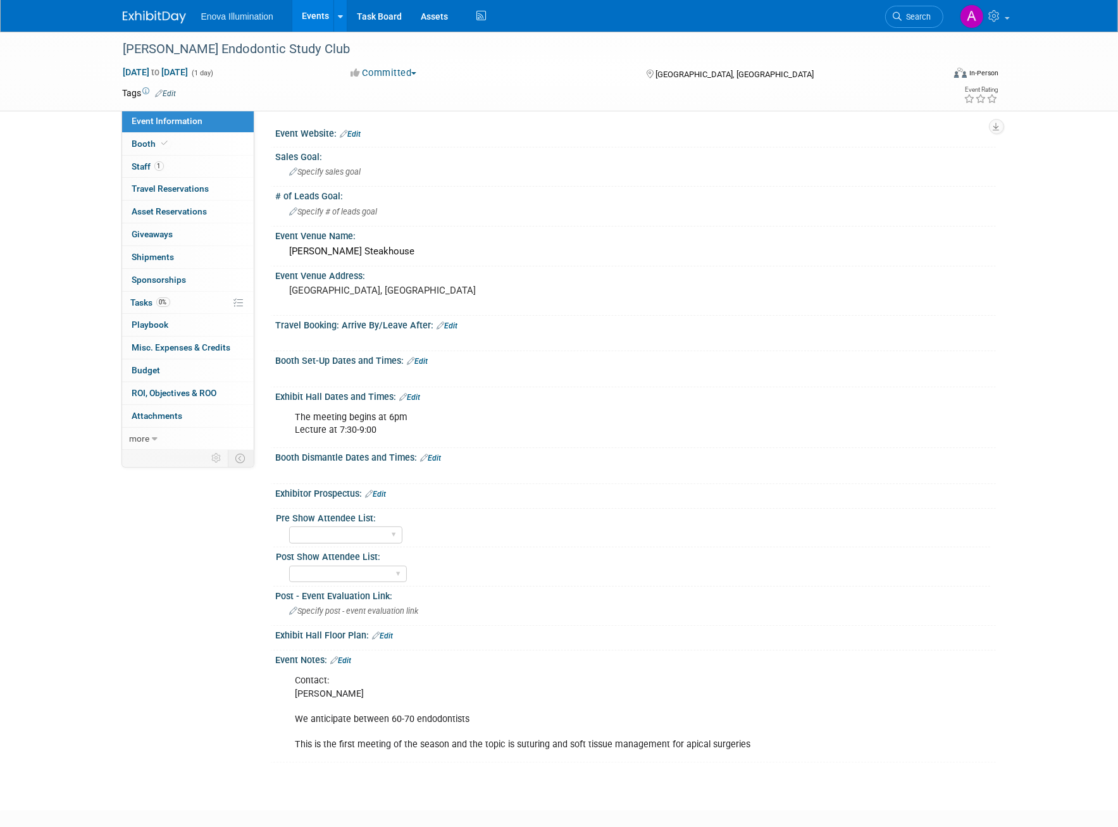
click at [607, 794] on body "Enova Illumination Events Add Event Bulk Upload Events Shareable Event Boards R…" at bounding box center [559, 413] width 1118 height 827
click at [159, 16] on img at bounding box center [154, 17] width 63 height 13
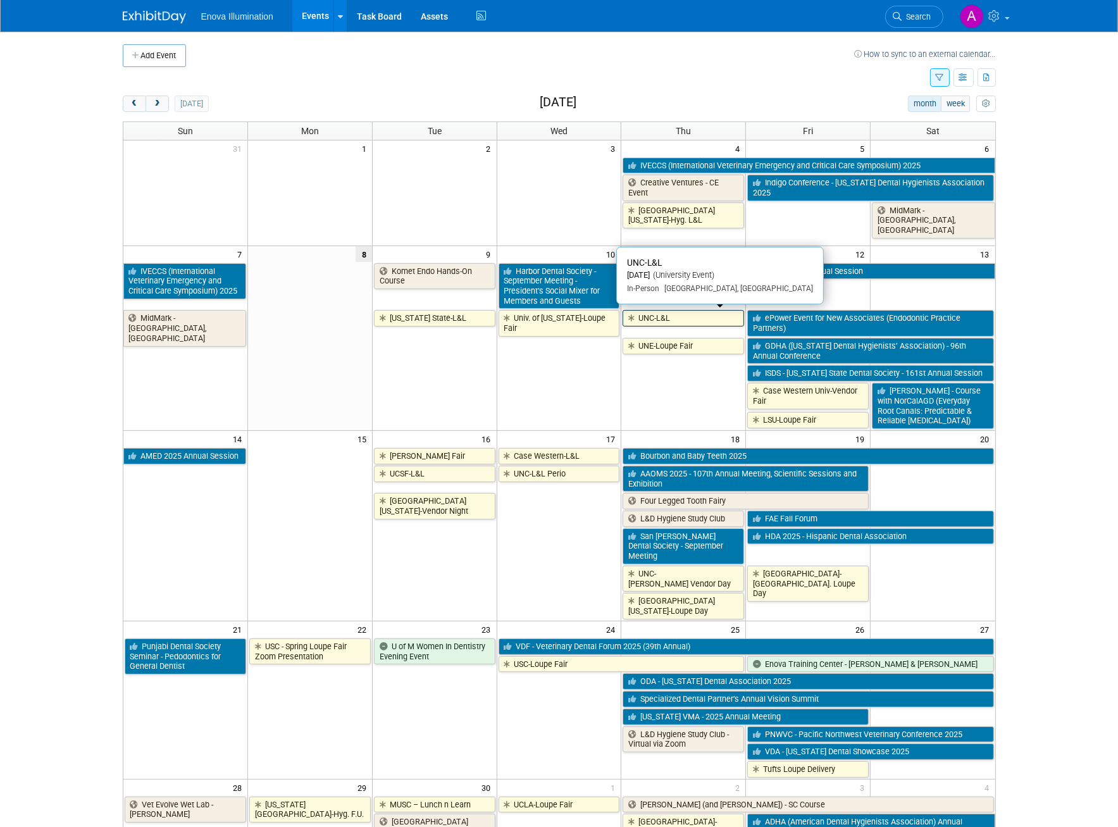
click at [672, 312] on link "UNC-L&L" at bounding box center [682, 318] width 121 height 16
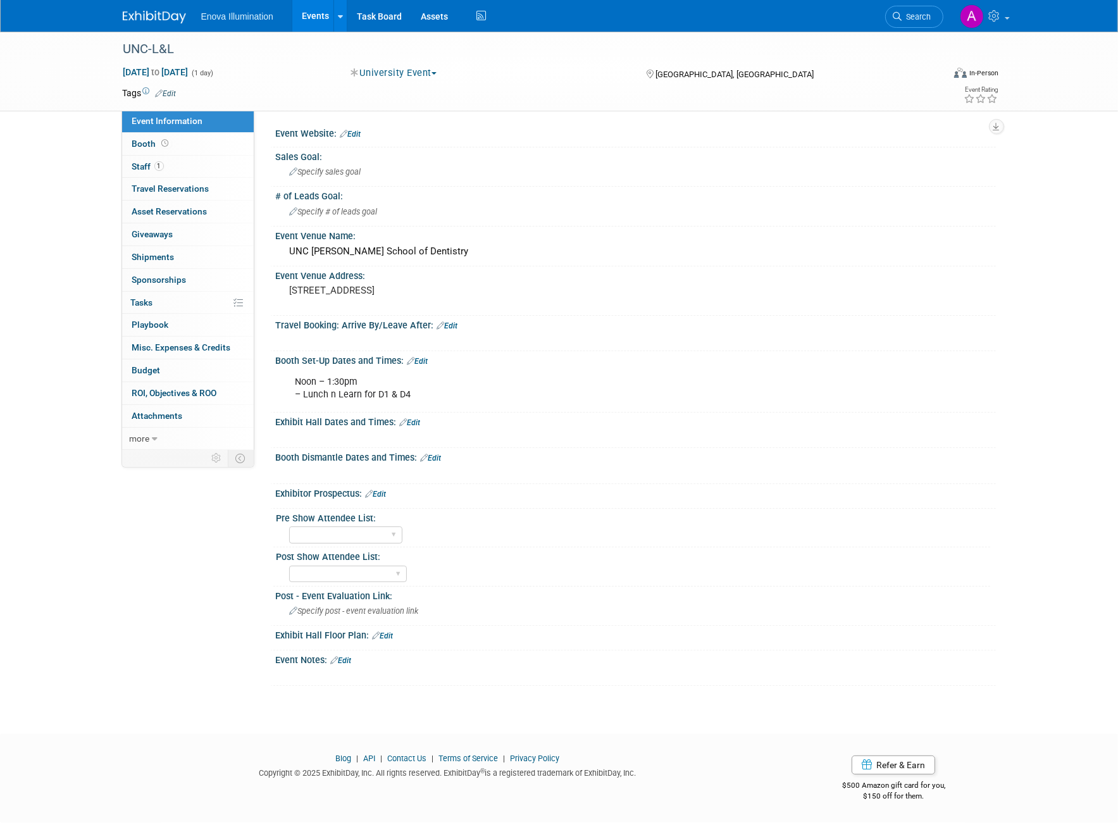
click at [154, 4] on div at bounding box center [162, 11] width 78 height 23
click at [157, 13] on img at bounding box center [154, 17] width 63 height 13
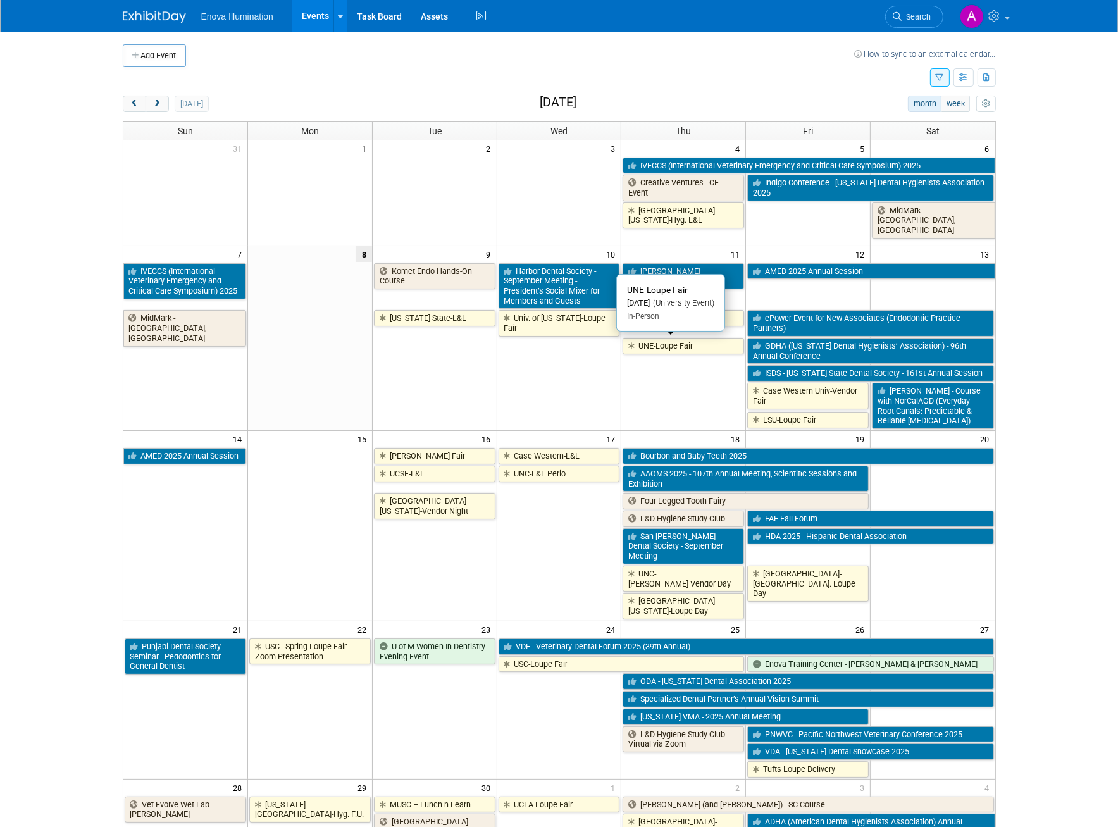
click at [689, 338] on link "UNE-Loupe Fair" at bounding box center [682, 346] width 121 height 16
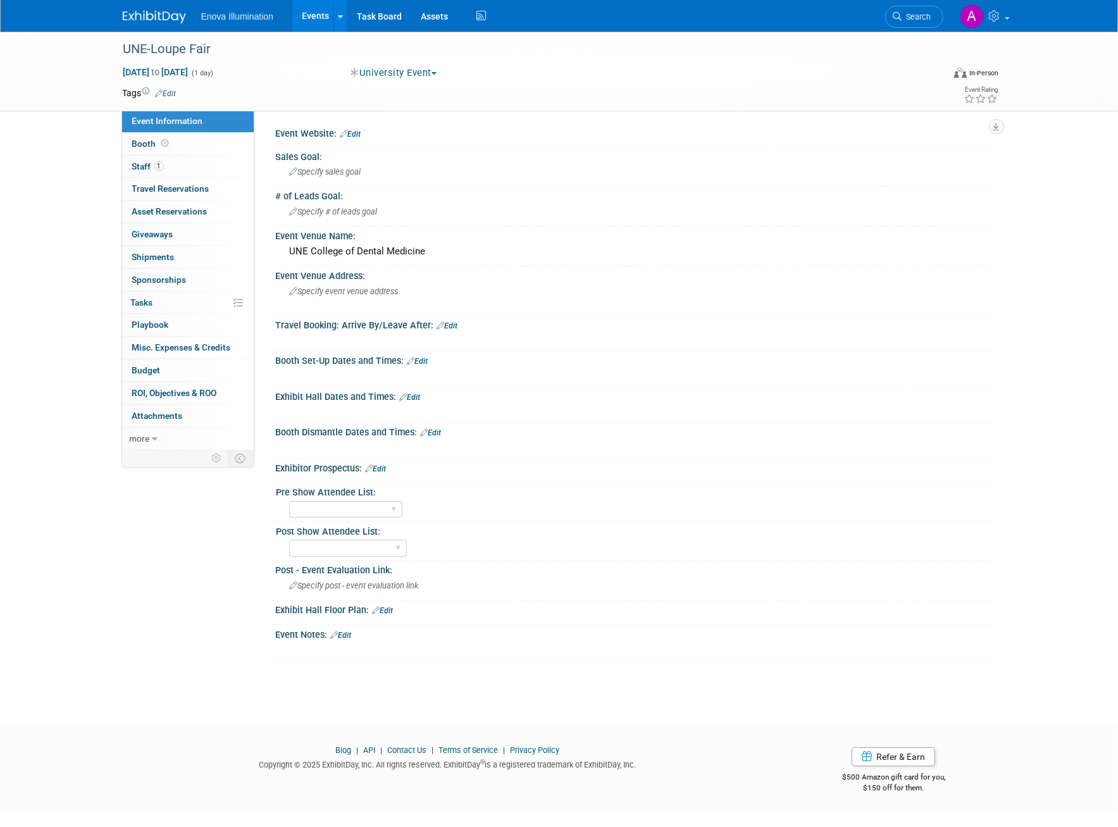
click at [197, 569] on div "Event Information Event Info Booth Booth 1 Staff 1 Staff 0 Travel Reservations …" at bounding box center [559, 346] width 892 height 629
click at [147, 17] on img at bounding box center [154, 17] width 63 height 13
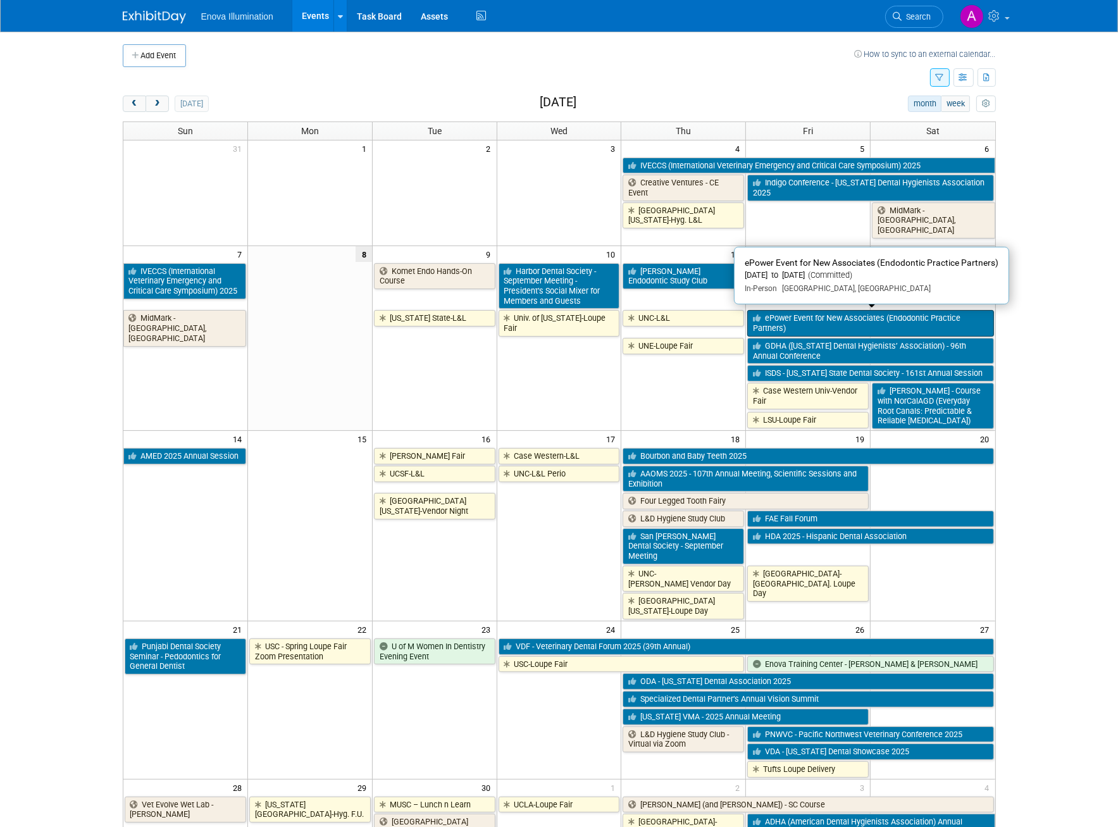
click at [925, 318] on link "ePower Event for New Associates (Endodontic Practice Partners)" at bounding box center [870, 323] width 246 height 26
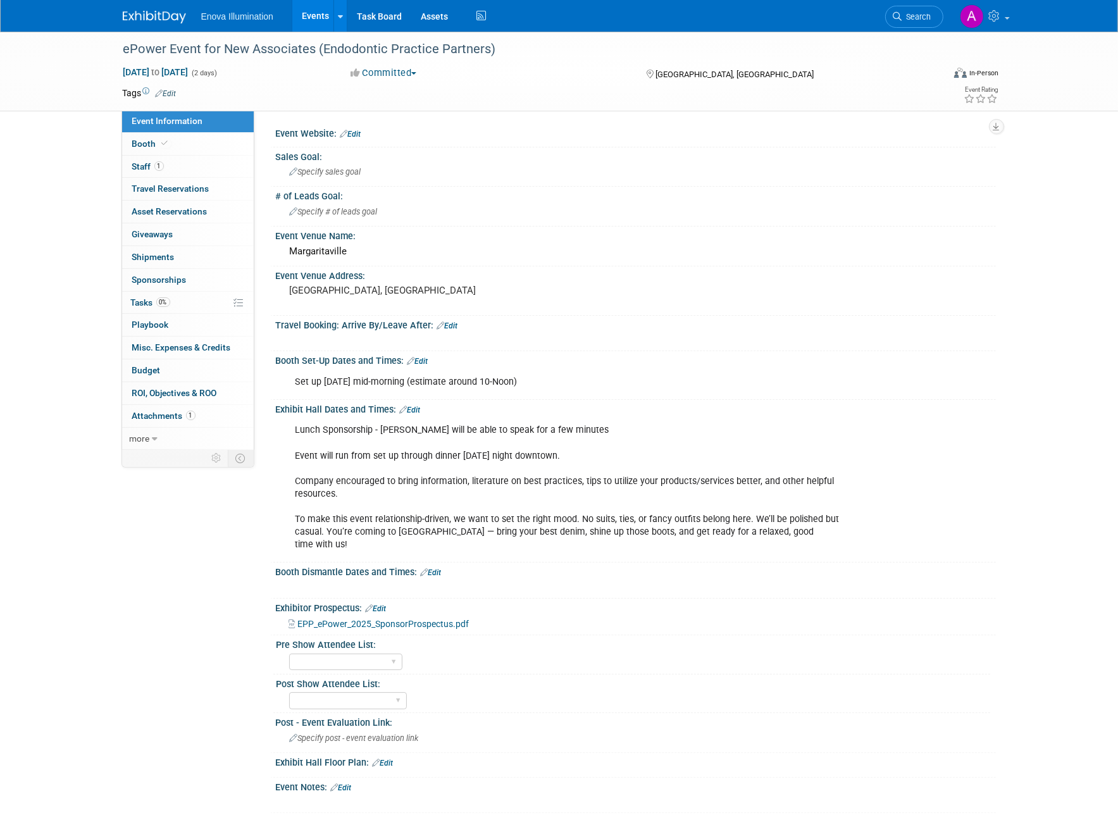
click at [377, 624] on span "EPP_ePower_2025_SponsorProspectus.pdf" at bounding box center [383, 624] width 171 height 10
click at [142, 13] on img at bounding box center [154, 17] width 63 height 13
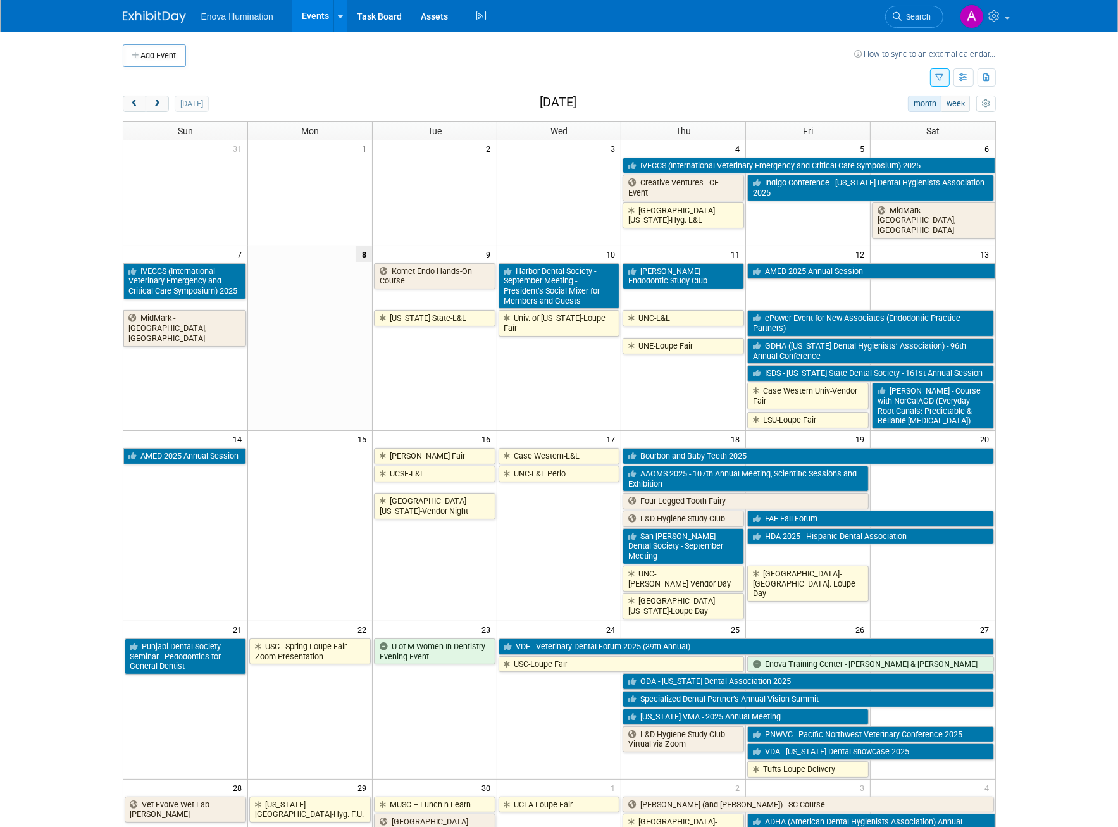
click at [781, 65] on td at bounding box center [520, 55] width 669 height 23
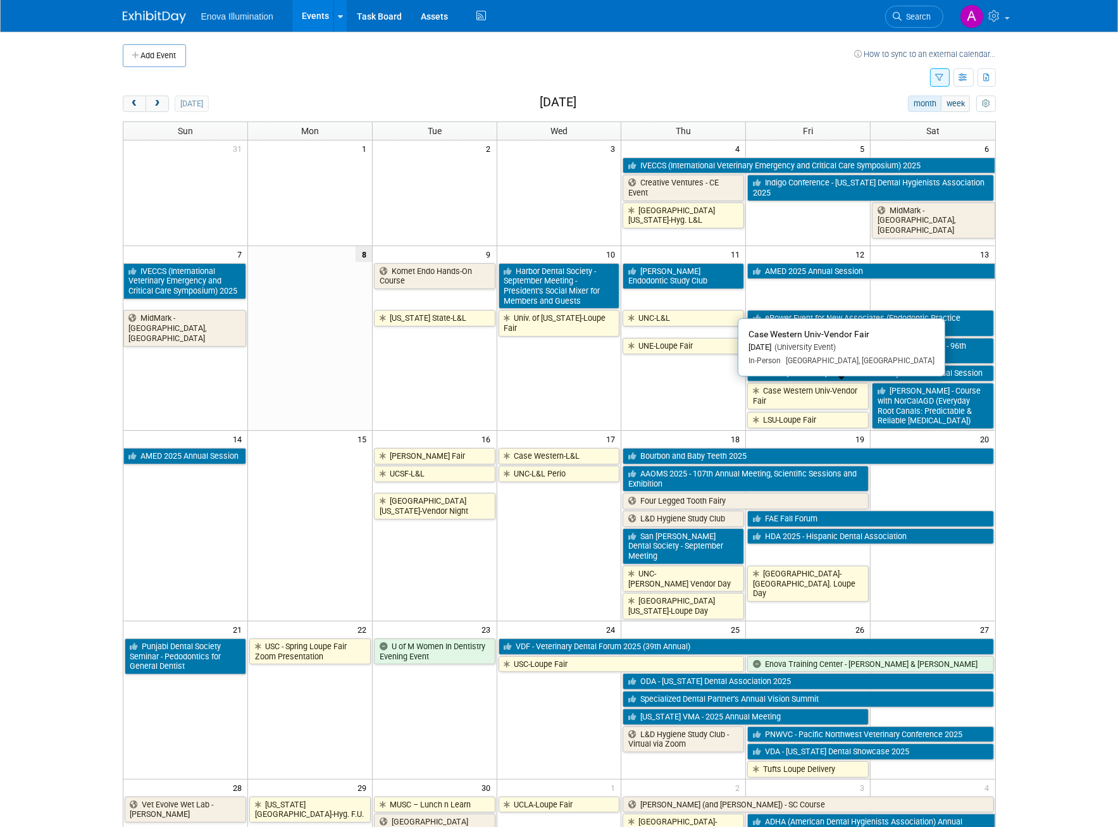
click at [786, 390] on link "Case Western Univ-Vendor Fair" at bounding box center [807, 396] width 121 height 26
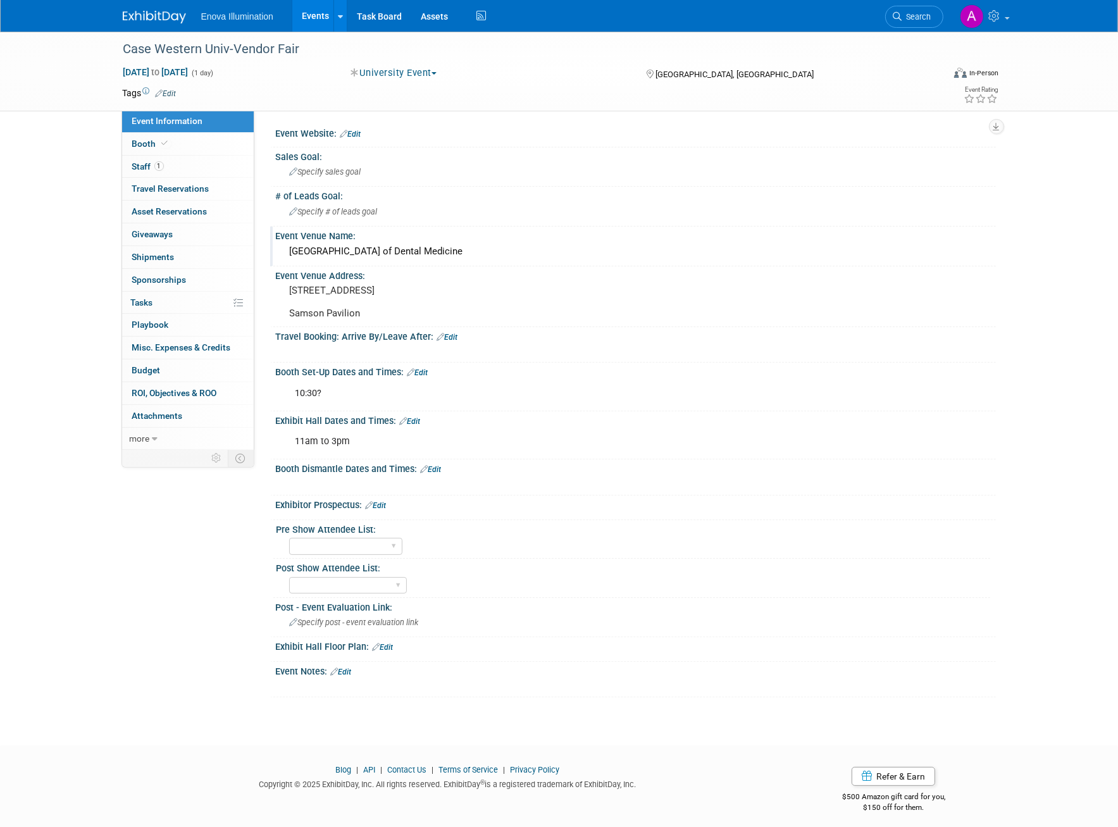
drag, startPoint x: 546, startPoint y: 247, endPoint x: 292, endPoint y: 245, distance: 254.3
click at [292, 245] on div "Case Western Reserve University School of Dental Medicine" at bounding box center [635, 252] width 701 height 20
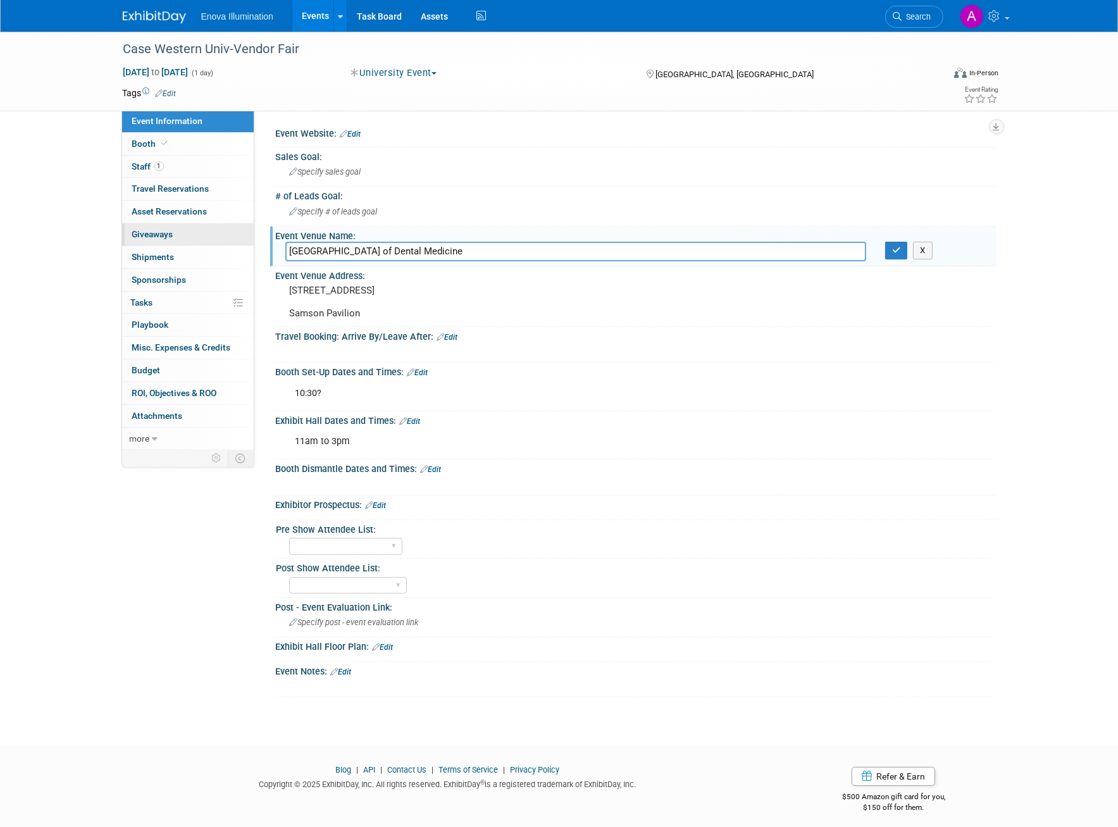
drag, startPoint x: 564, startPoint y: 247, endPoint x: 236, endPoint y: 240, distance: 328.4
click at [236, 240] on div "Event Information Event Info Booth Booth 1 Staff 1 Staff 0 Travel Reservations …" at bounding box center [559, 364] width 892 height 665
click at [922, 253] on button "X" at bounding box center [923, 251] width 20 height 18
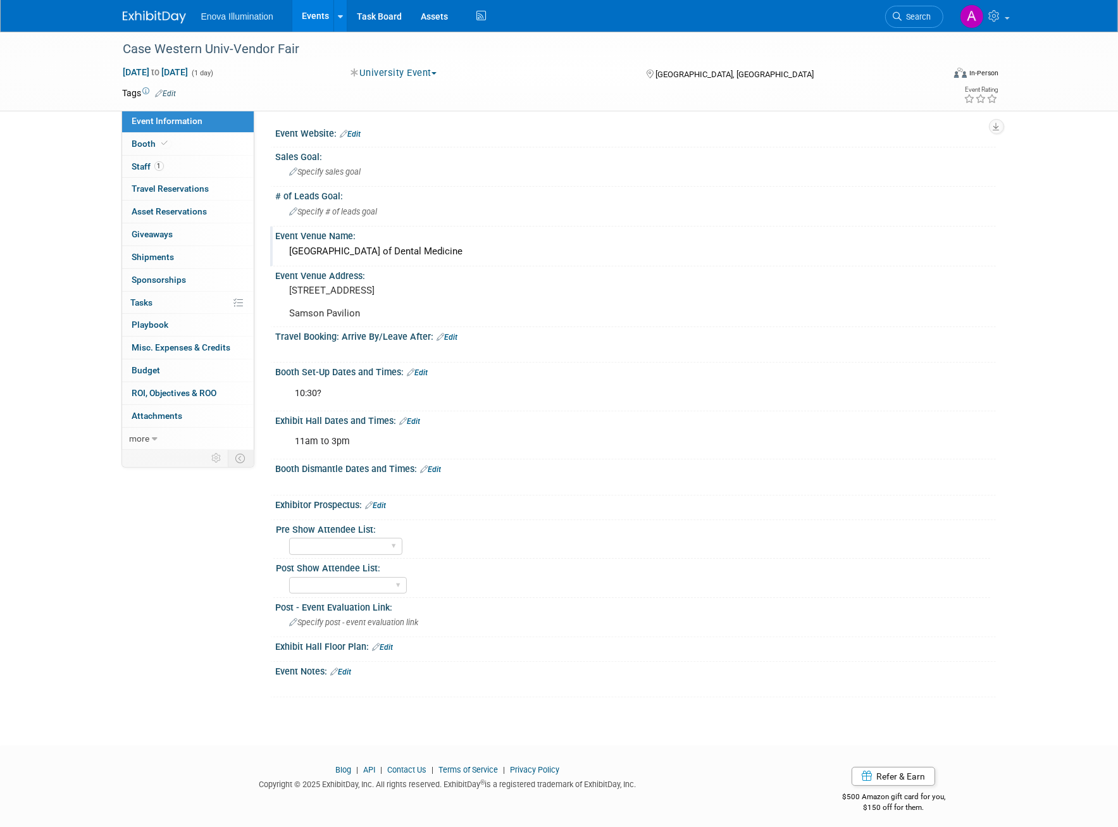
click at [566, 401] on div "10:30?" at bounding box center [572, 393] width 570 height 25
click at [161, 22] on img at bounding box center [154, 17] width 63 height 13
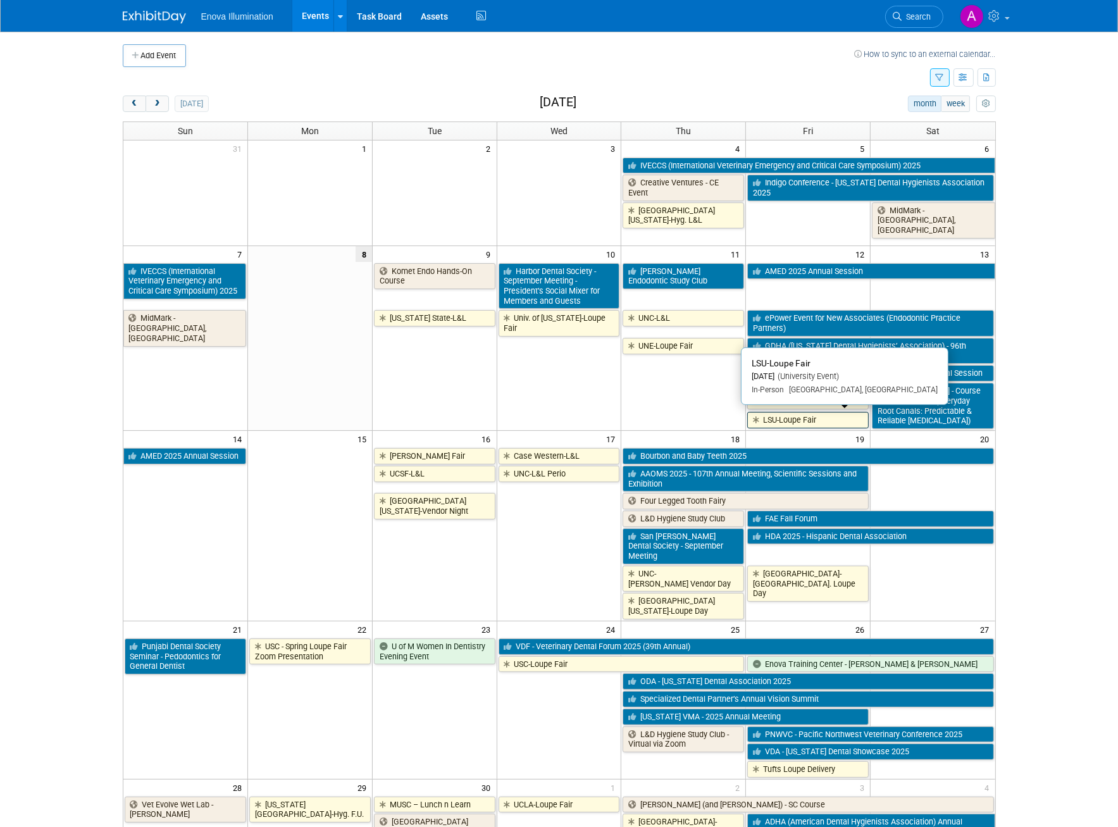
click at [843, 414] on link "LSU-Loupe Fair" at bounding box center [807, 420] width 121 height 16
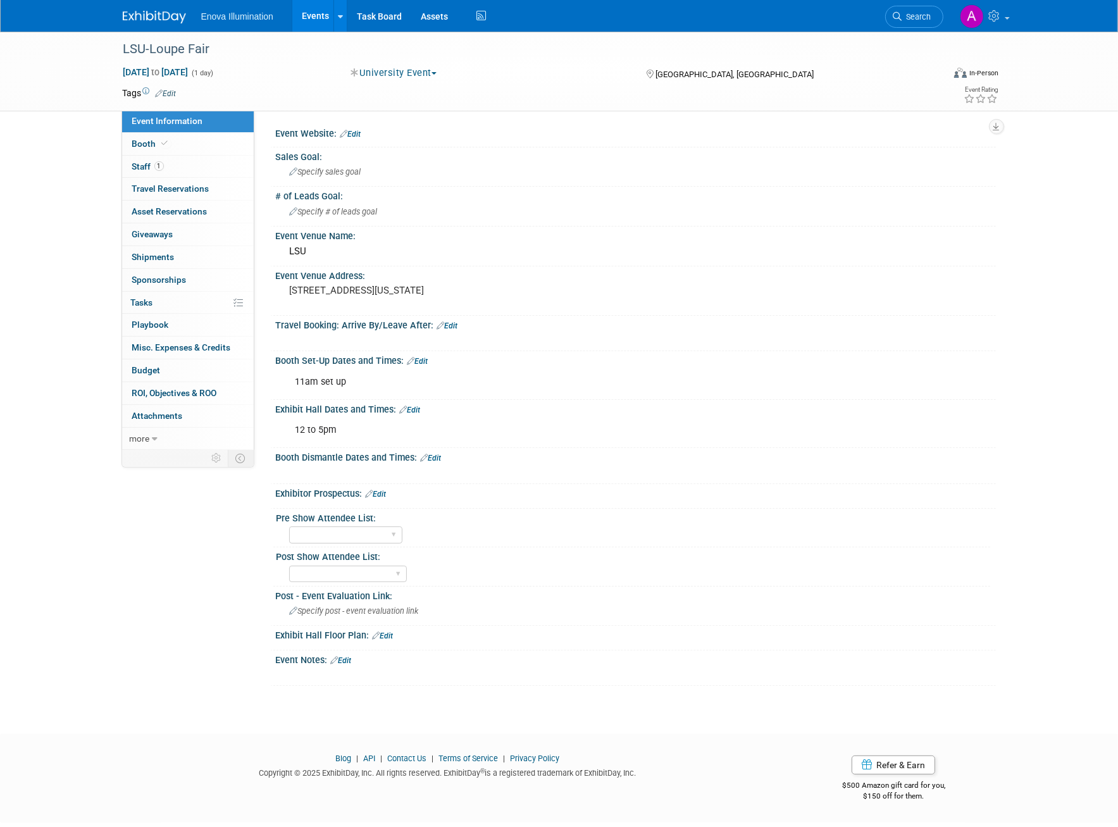
click at [158, 15] on img at bounding box center [154, 17] width 63 height 13
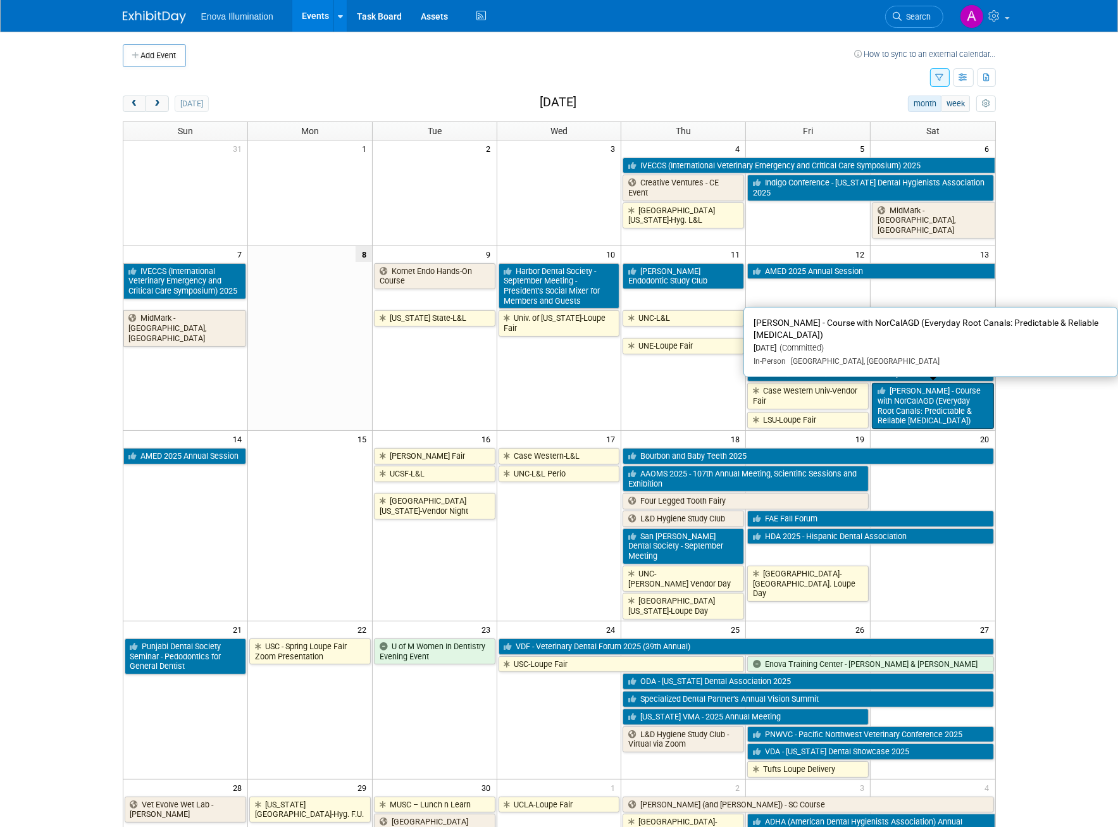
click at [936, 412] on link "[PERSON_NAME] - Course with NorCalAGD (Everyday Root Canals: Predictable & Reli…" at bounding box center [932, 406] width 121 height 46
